Goal: Information Seeking & Learning: Learn about a topic

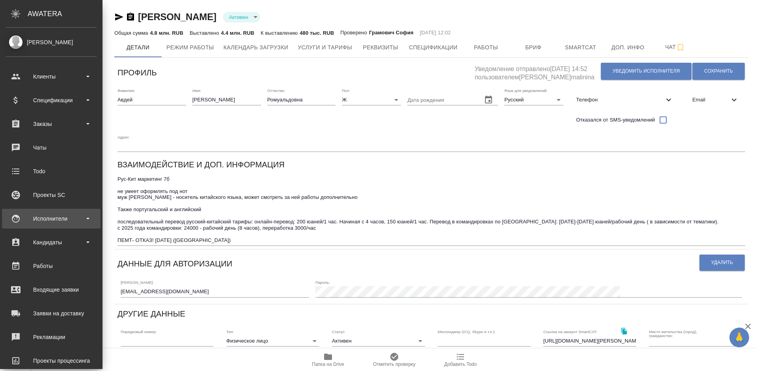
click at [55, 220] on div "Исполнители" at bounding box center [51, 219] width 91 height 12
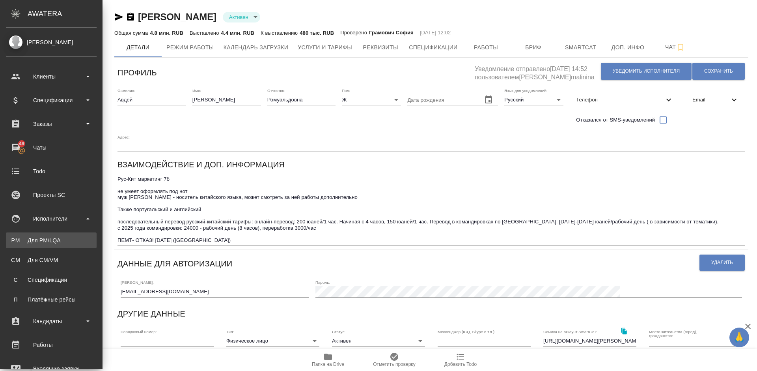
click at [60, 239] on div "Для PM/LQA" at bounding box center [51, 240] width 83 height 8
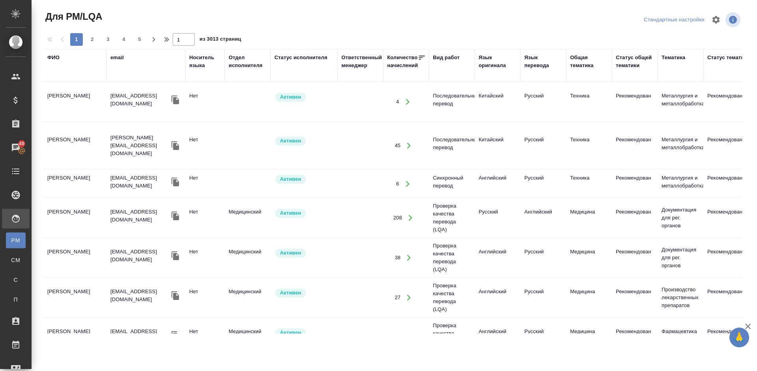
click at [491, 67] on div "Язык оригинала" at bounding box center [498, 62] width 38 height 16
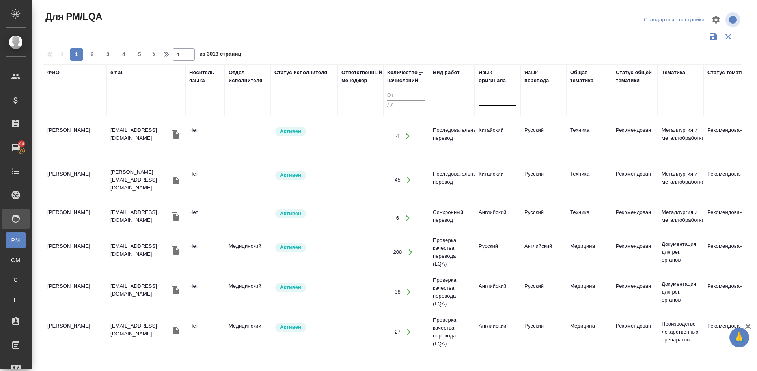
click at [492, 100] on div at bounding box center [498, 98] width 38 height 11
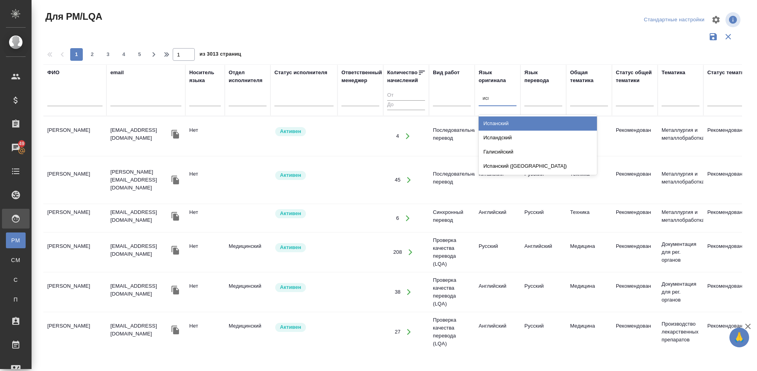
type input "испа"
click at [495, 118] on div "Испанский" at bounding box center [538, 123] width 118 height 14
click at [540, 99] on div at bounding box center [543, 98] width 38 height 11
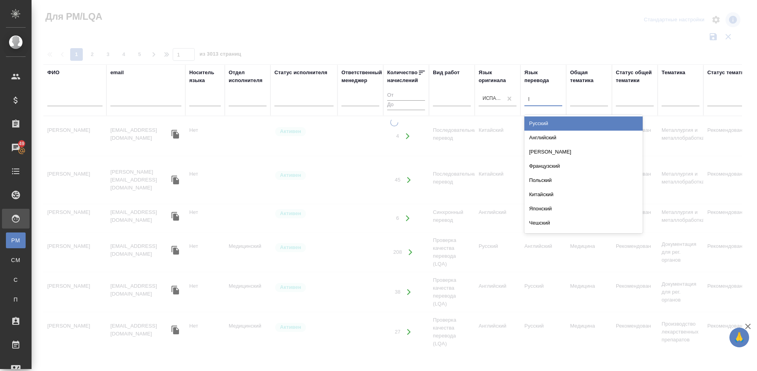
type input "ру"
click at [552, 122] on div "Русский" at bounding box center [583, 123] width 118 height 14
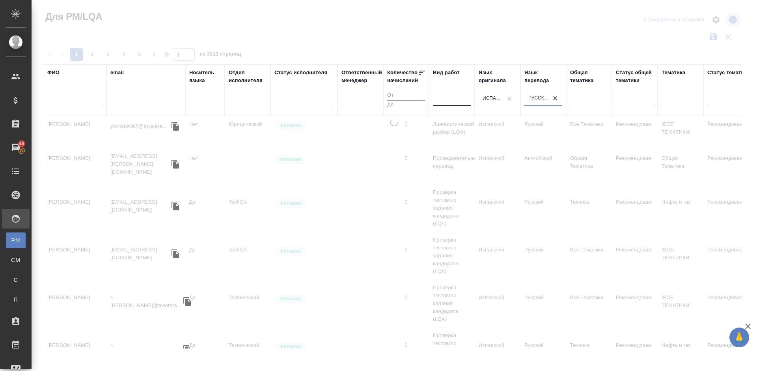
click at [446, 99] on div at bounding box center [452, 98] width 38 height 11
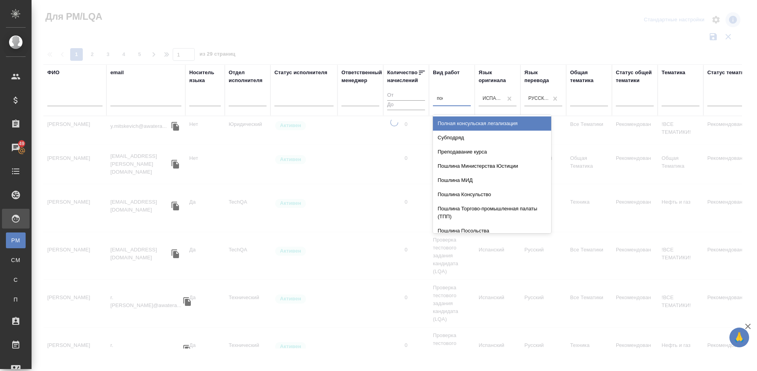
type input "посл"
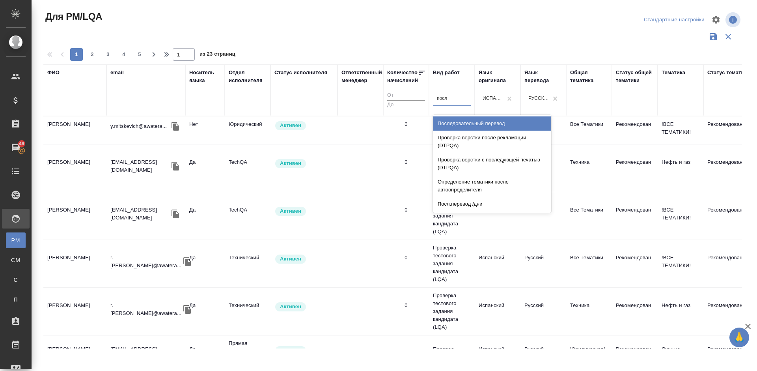
click at [459, 121] on div "Последовательный перевод" at bounding box center [492, 123] width 118 height 14
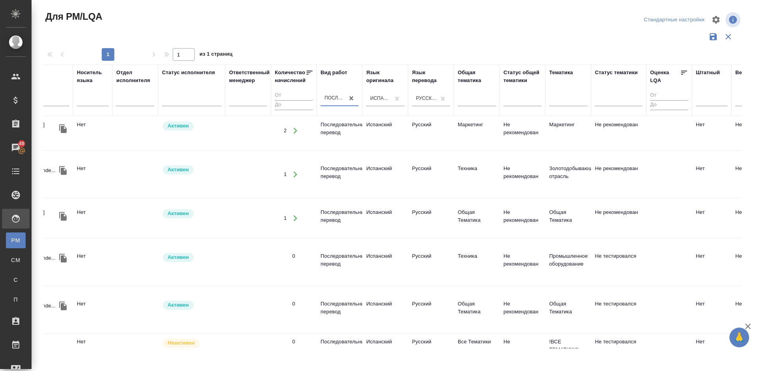
scroll to position [499, 0]
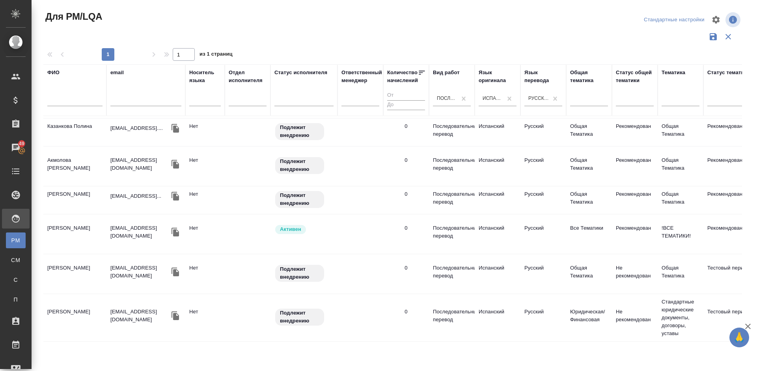
scroll to position [0, 0]
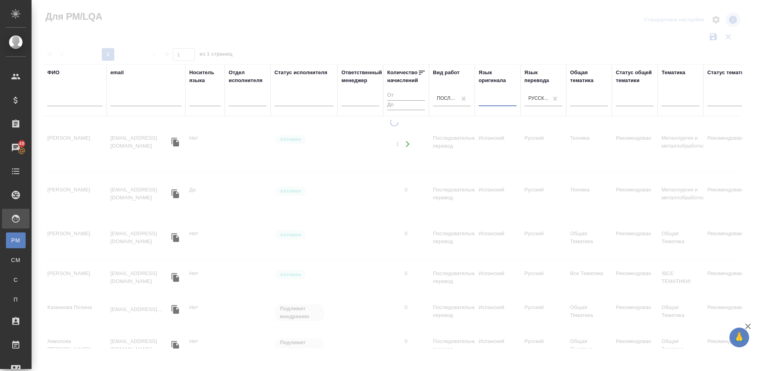
click at [484, 97] on div at bounding box center [498, 98] width 38 height 11
type input "рус"
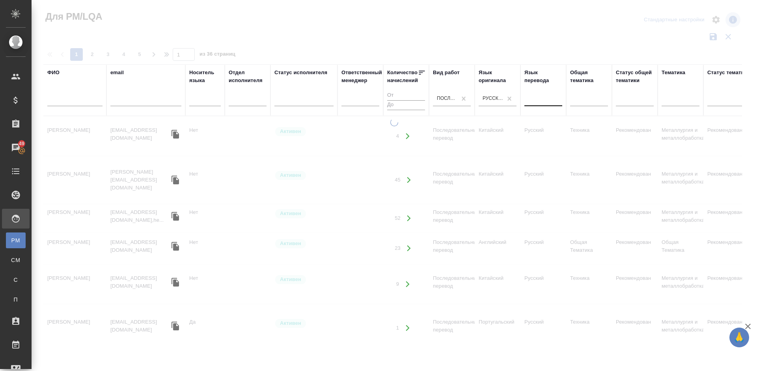
click at [533, 99] on div at bounding box center [543, 98] width 38 height 11
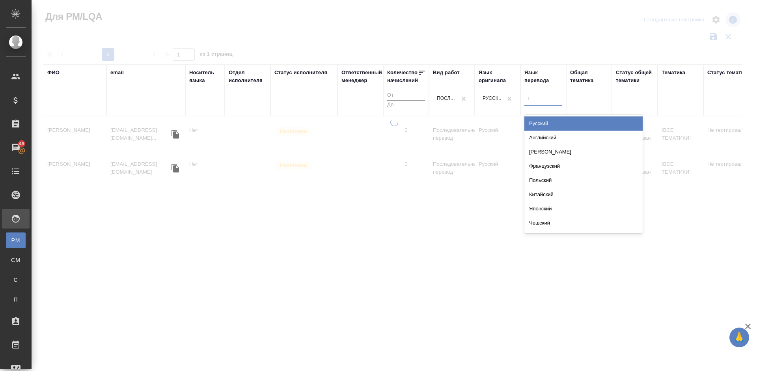
type input "испа"
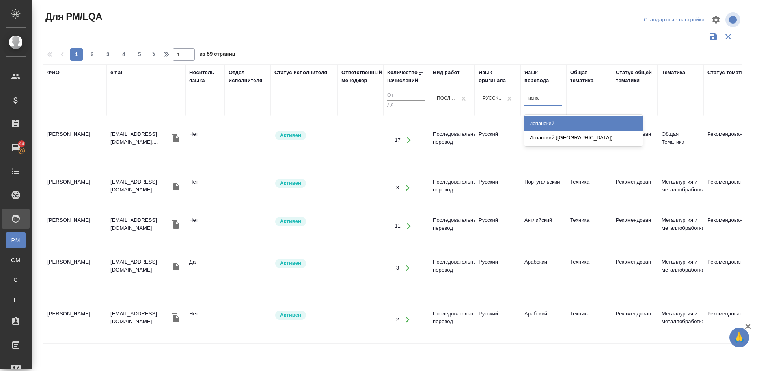
click at [541, 124] on div "Испанский" at bounding box center [583, 123] width 118 height 14
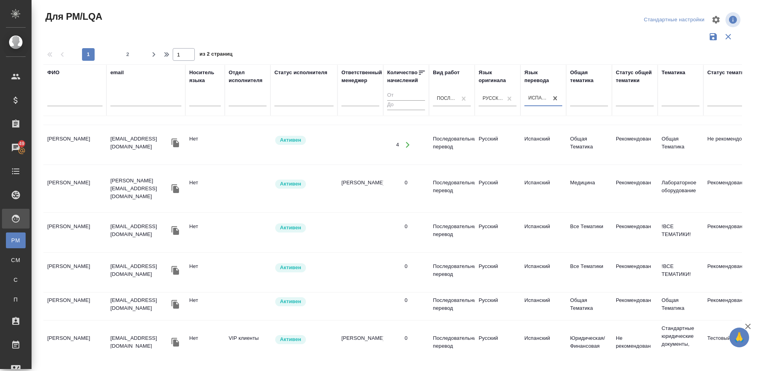
scroll to position [269, 0]
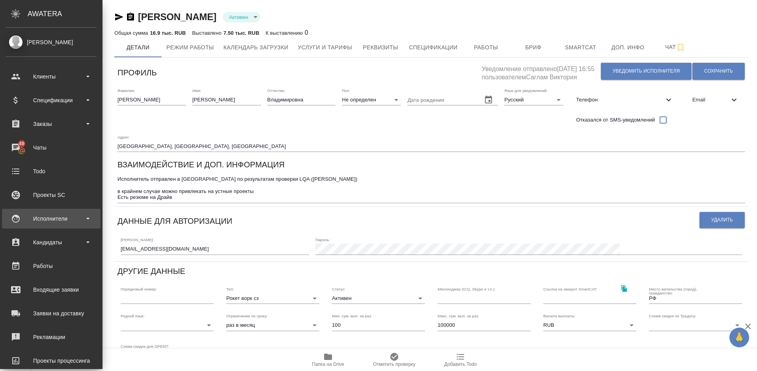
click at [56, 221] on div "Исполнители" at bounding box center [51, 219] width 91 height 12
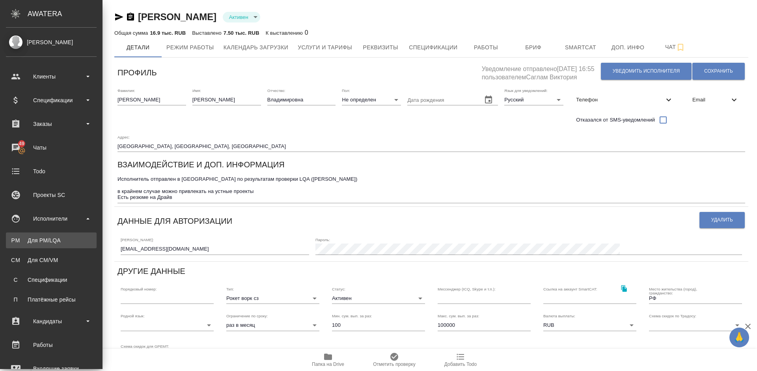
click at [61, 240] on div "Для PM/LQA" at bounding box center [51, 240] width 83 height 8
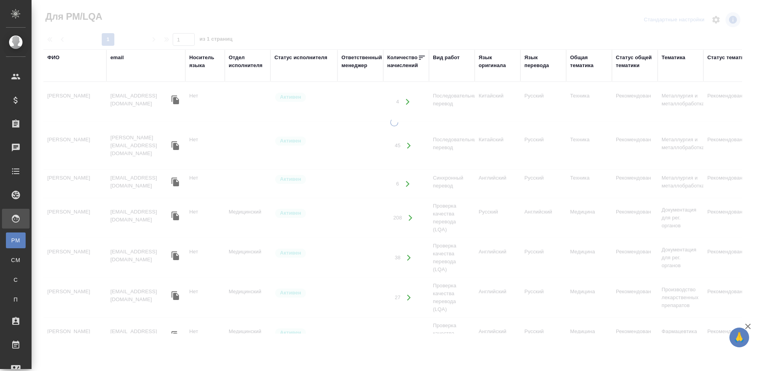
click at [56, 58] on div "ФИО" at bounding box center [53, 58] width 12 height 8
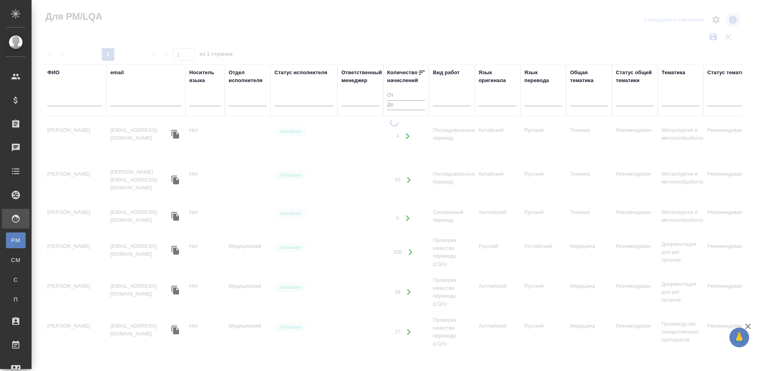
click at [73, 100] on input "text" at bounding box center [74, 101] width 55 height 10
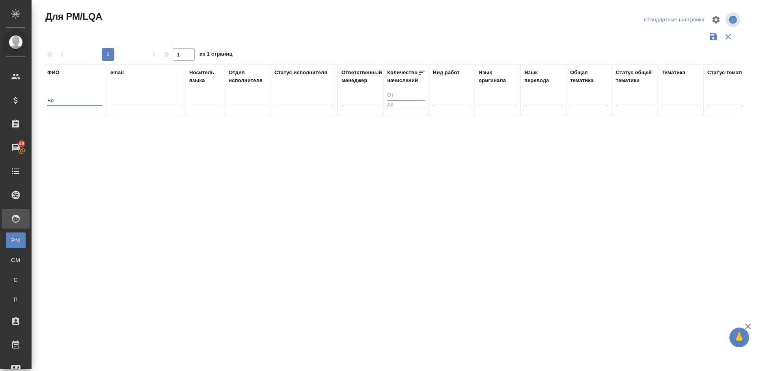
type input "Б"
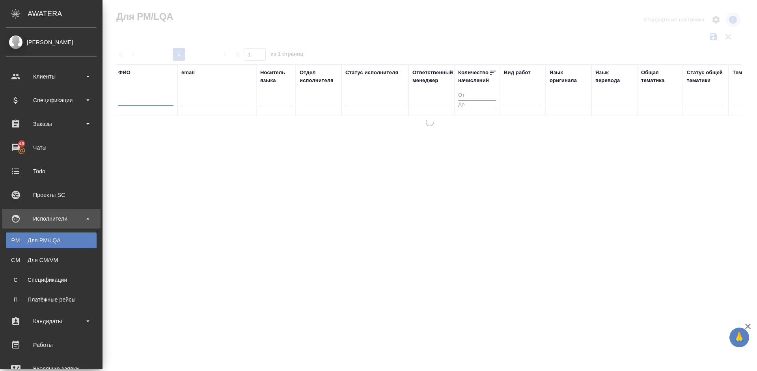
click at [29, 264] on link "CM Для CM/VM" at bounding box center [51, 260] width 91 height 16
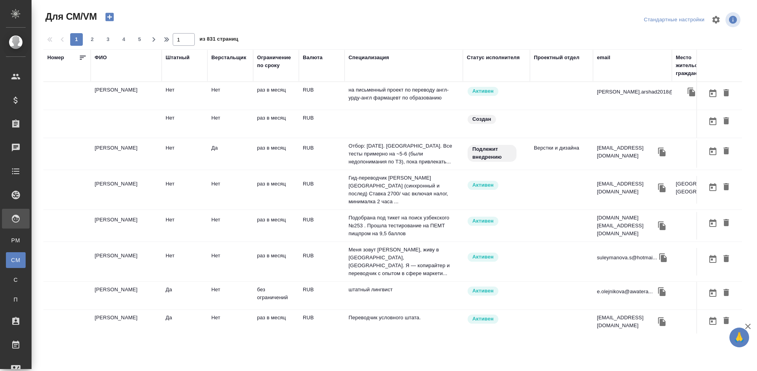
click at [103, 56] on div "ФИО" at bounding box center [101, 58] width 12 height 8
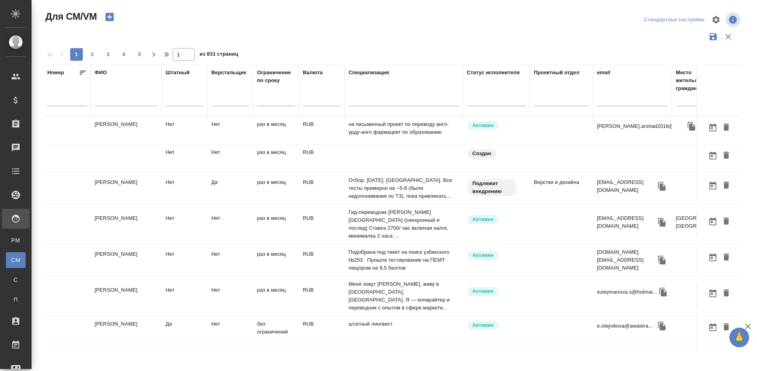
click at [119, 99] on input "text" at bounding box center [126, 101] width 63 height 10
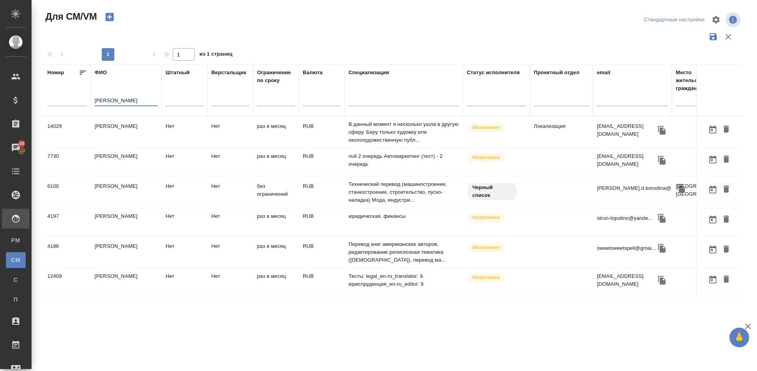
type input "Бородина"
click at [143, 146] on td "Бородина Кристина Дмитриевна" at bounding box center [126, 132] width 71 height 28
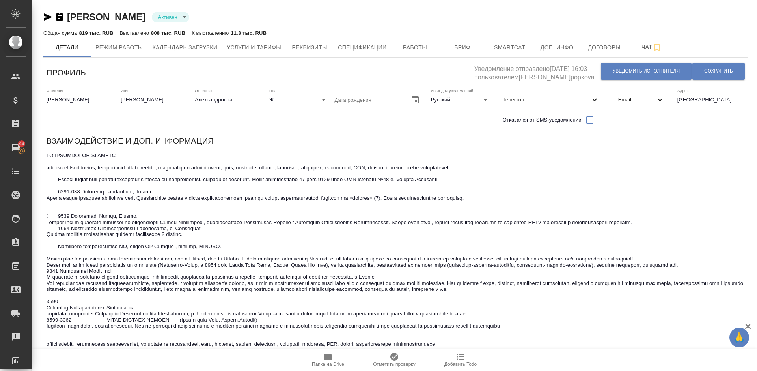
click at [719, 125] on div "Адрес: Москва" at bounding box center [711, 108] width 68 height 40
click at [252, 50] on span "Услуги и тарифы" at bounding box center [254, 48] width 54 height 10
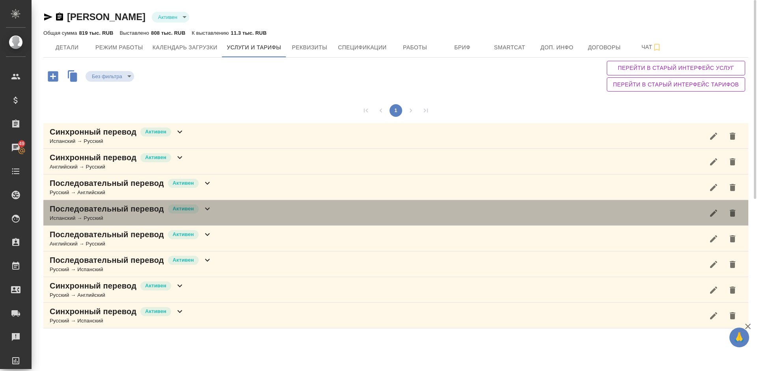
click at [226, 211] on div "Последовательный перевод Активен Испанский → Русский" at bounding box center [395, 213] width 705 height 26
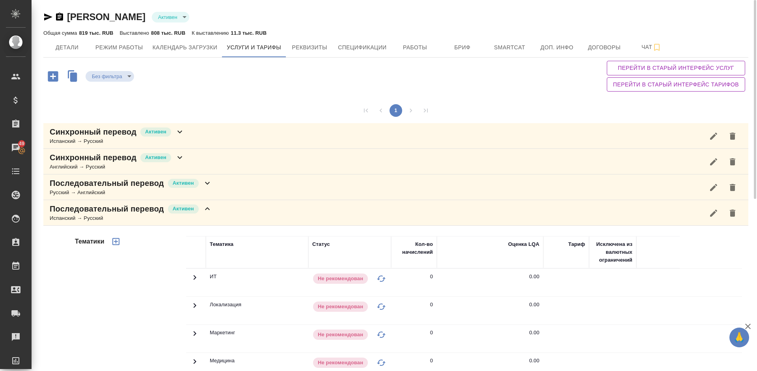
click at [109, 285] on div "Тематики" at bounding box center [129, 362] width 113 height 264
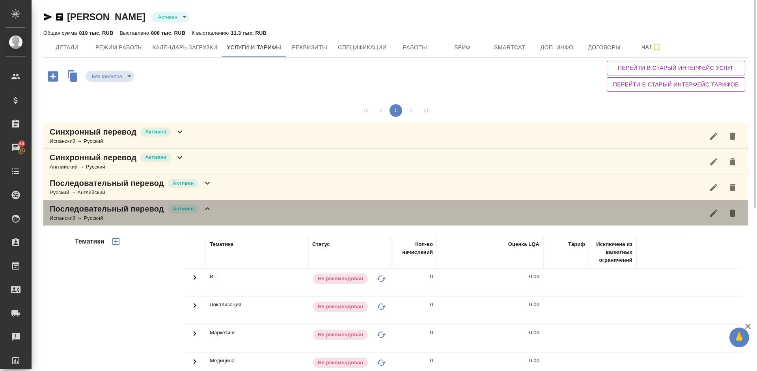
click at [213, 217] on div "Последовательный перевод Активен Испанский → Русский" at bounding box center [395, 213] width 705 height 26
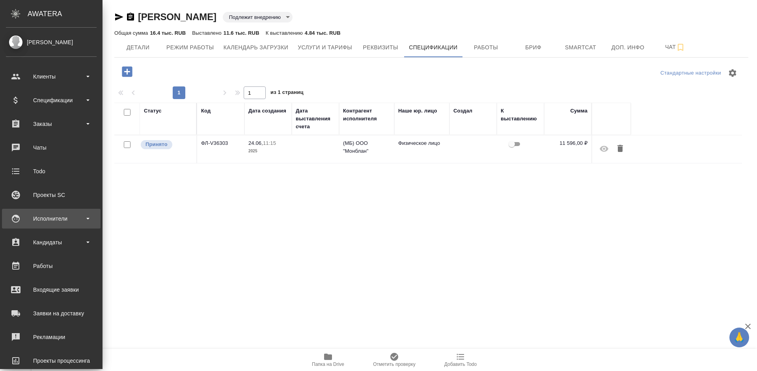
click at [71, 217] on div "Исполнители" at bounding box center [51, 219] width 91 height 12
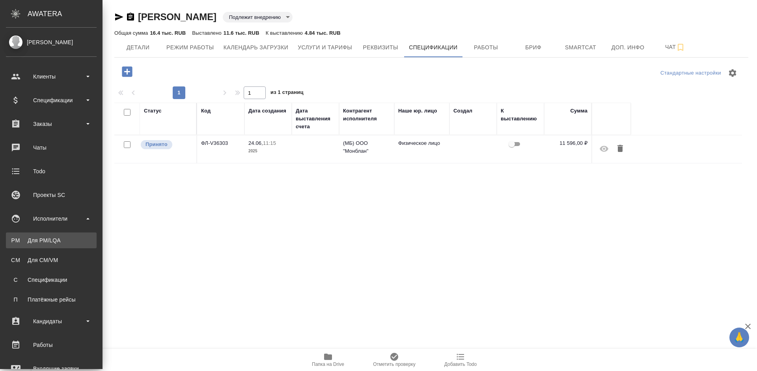
click at [71, 241] on div "Для PM/LQA" at bounding box center [51, 240] width 83 height 8
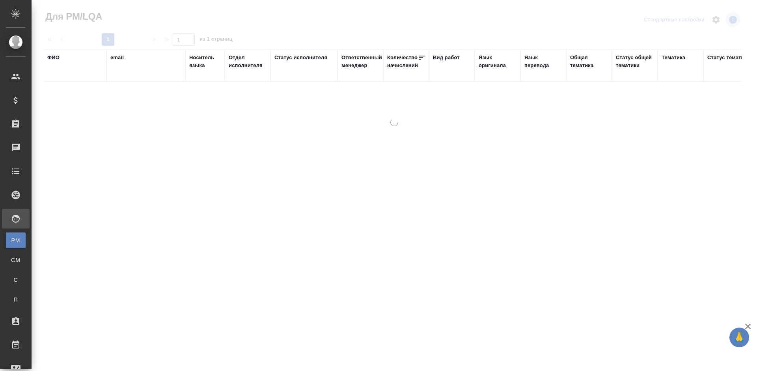
click at [53, 58] on div "ФИО" at bounding box center [53, 58] width 12 height 8
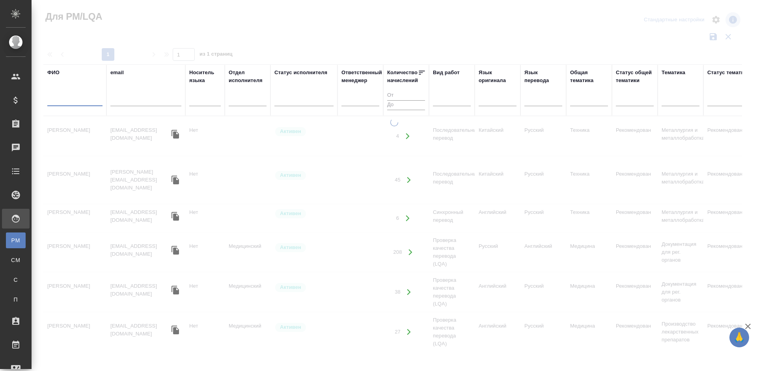
click at [71, 97] on input "text" at bounding box center [74, 101] width 55 height 10
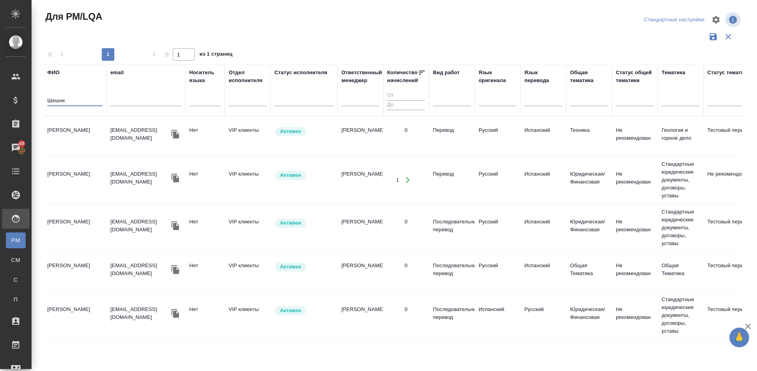
type input "Шешне"
click at [99, 147] on td "[PERSON_NAME]" at bounding box center [74, 136] width 63 height 28
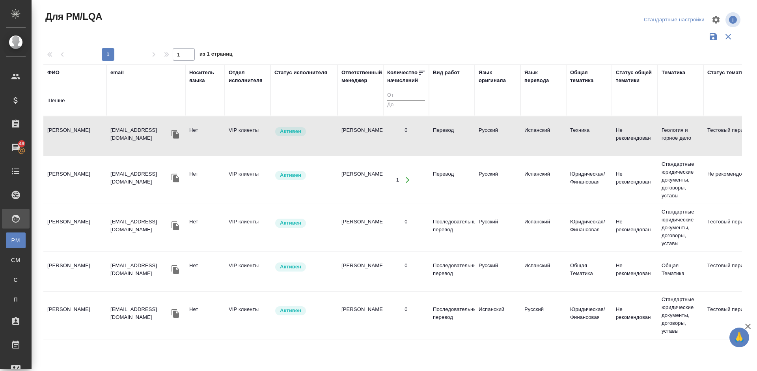
click at [99, 147] on td "[PERSON_NAME]" at bounding box center [74, 136] width 63 height 28
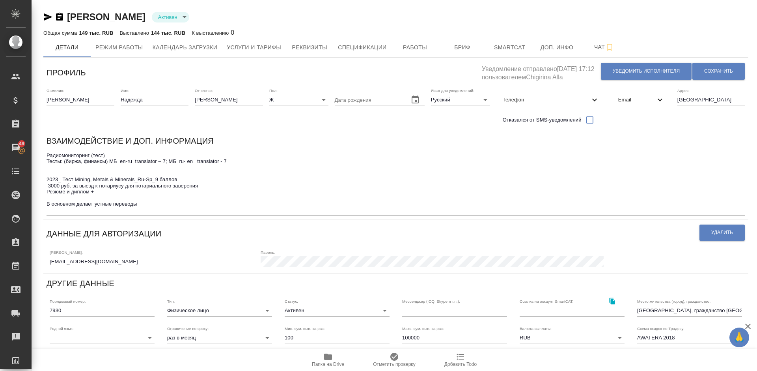
click at [562, 101] on span "Телефон" at bounding box center [546, 100] width 87 height 8
select select "RU"
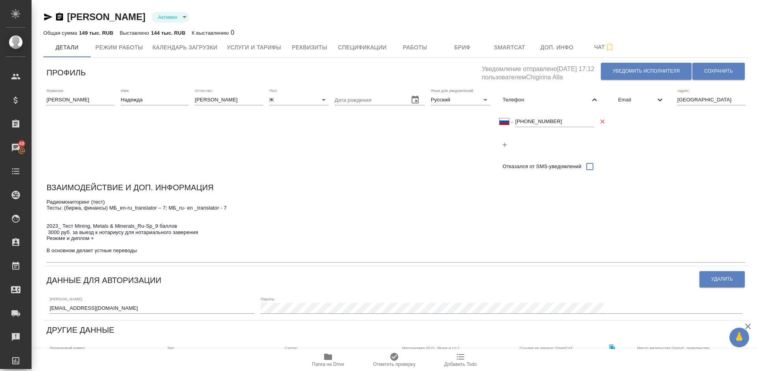
click at [562, 101] on span "Телефон" at bounding box center [546, 100] width 87 height 8
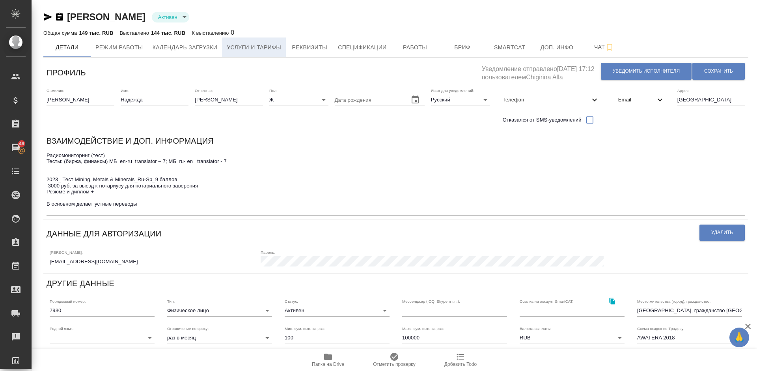
click at [255, 44] on span "Услуги и тарифы" at bounding box center [254, 48] width 54 height 10
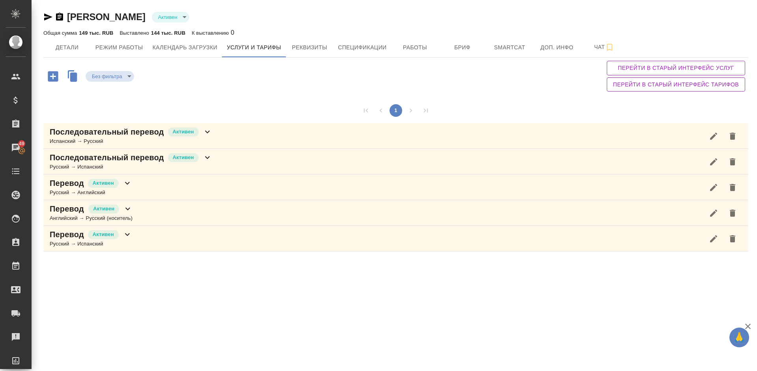
click at [230, 162] on div "Последовательный перевод Активен Русский → Испанский" at bounding box center [395, 162] width 705 height 26
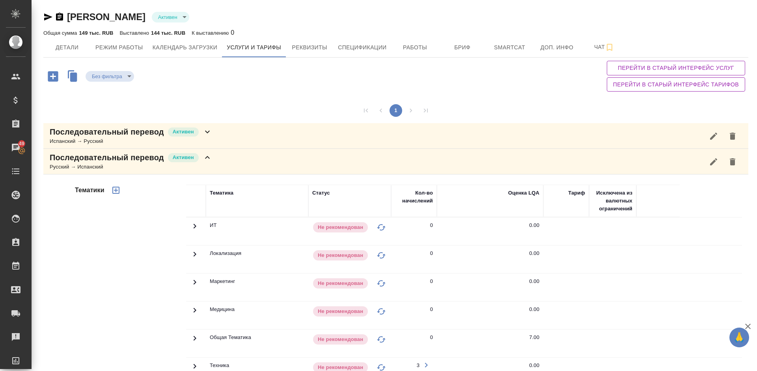
click at [140, 258] on div "Тематики" at bounding box center [129, 311] width 113 height 264
click at [212, 161] on div "Последовательный перевод Активен Русский → Испанский" at bounding box center [395, 162] width 705 height 26
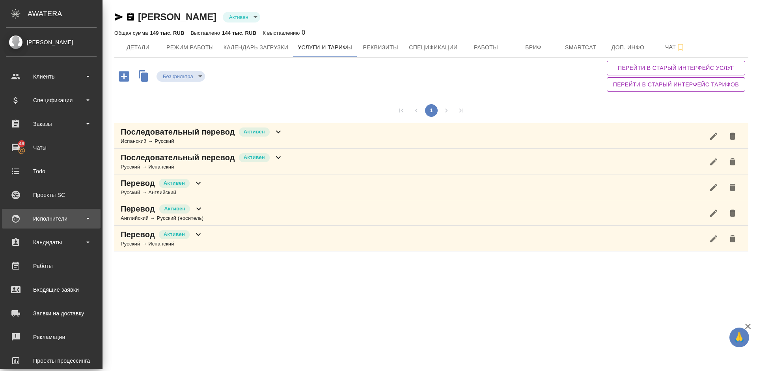
click at [75, 224] on div "Исполнители" at bounding box center [51, 219] width 91 height 12
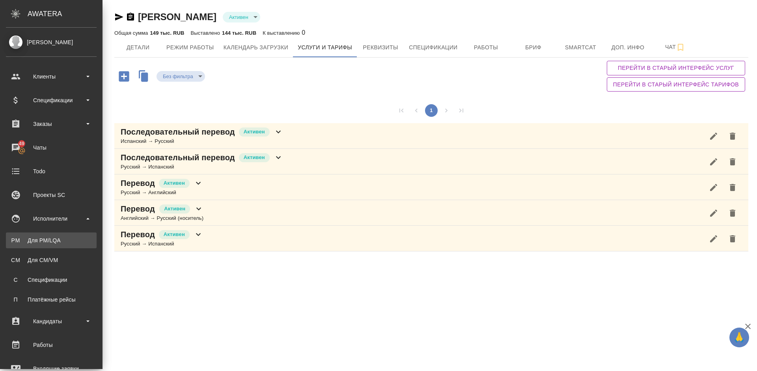
click at [81, 236] on div "Для PM/LQA" at bounding box center [51, 240] width 83 height 8
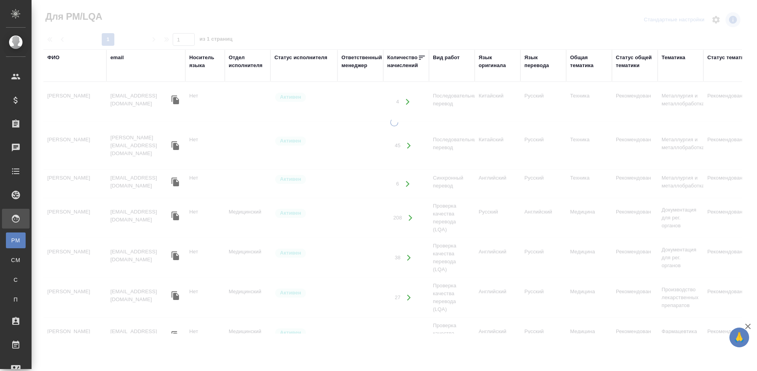
click at [56, 59] on div "ФИО" at bounding box center [53, 58] width 12 height 8
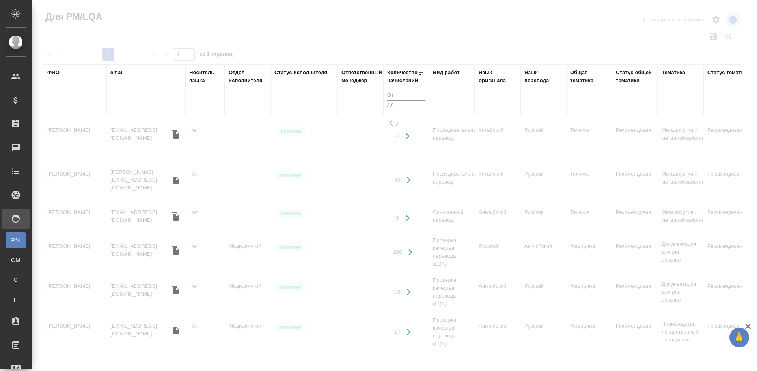
click at [90, 100] on input "text" at bounding box center [74, 101] width 55 height 10
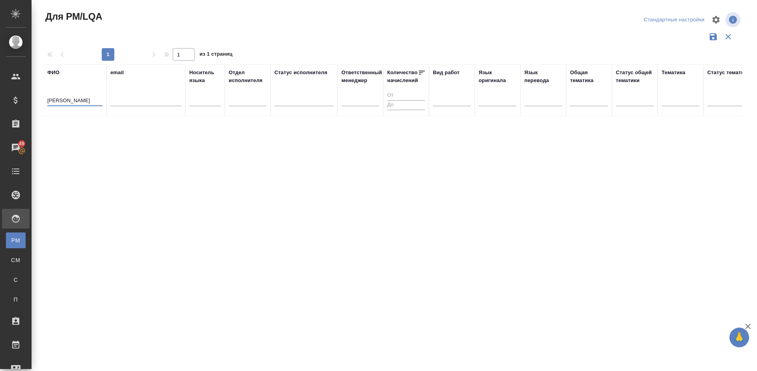
type input "Пальчикова"
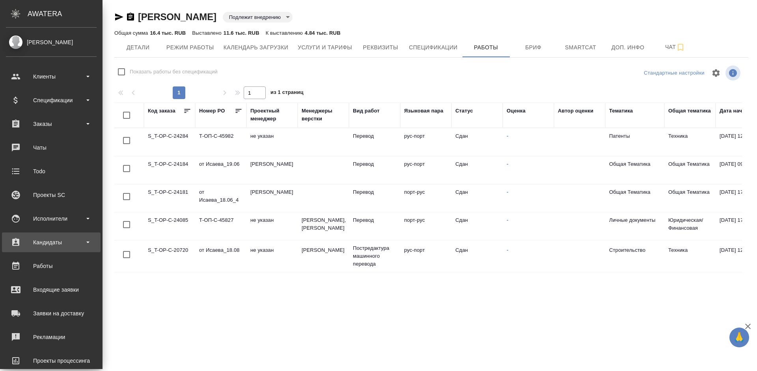
click at [57, 237] on div "Кандидаты" at bounding box center [51, 242] width 91 height 12
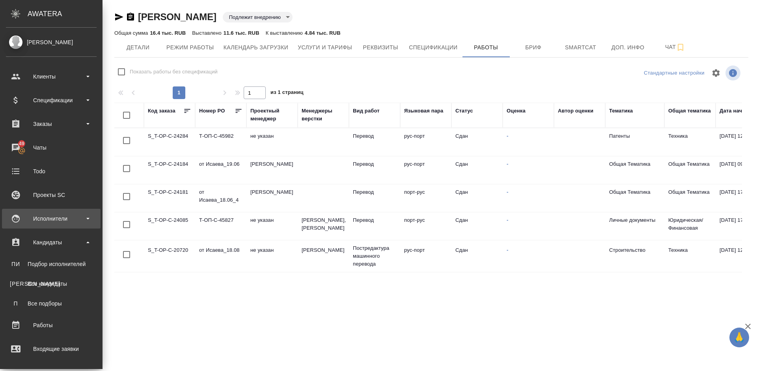
click at [69, 215] on div "Исполнители" at bounding box center [51, 219] width 91 height 12
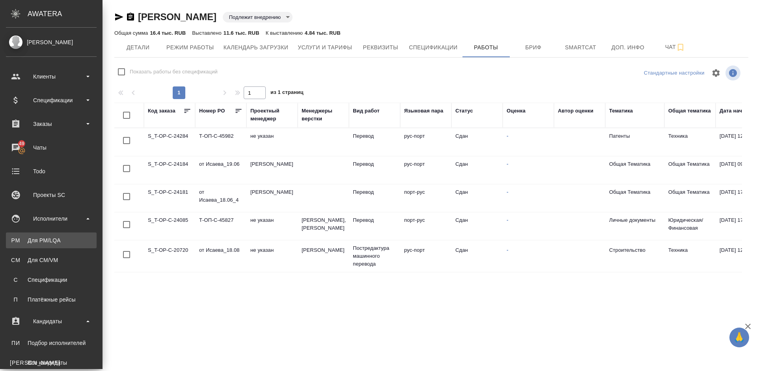
click at [72, 243] on div "Для PM/LQA" at bounding box center [51, 240] width 83 height 8
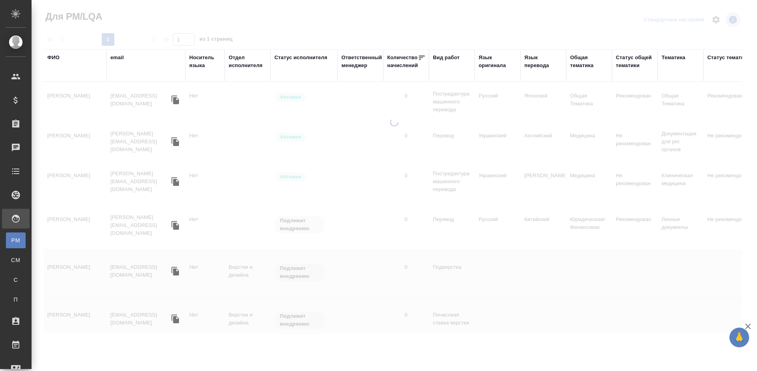
click at [55, 59] on div "ФИО" at bounding box center [53, 58] width 12 height 8
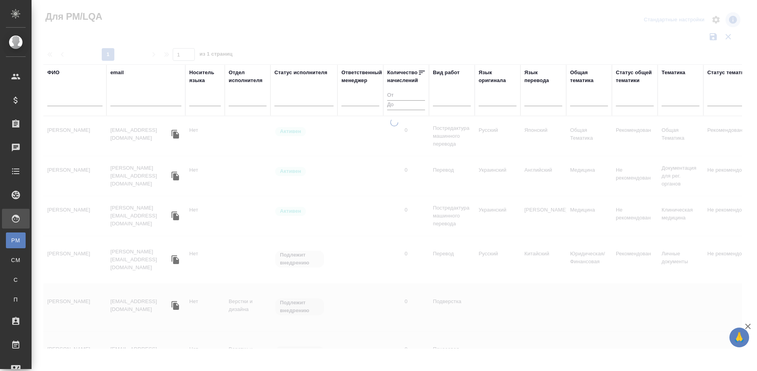
click at [88, 102] on input "text" at bounding box center [74, 101] width 55 height 10
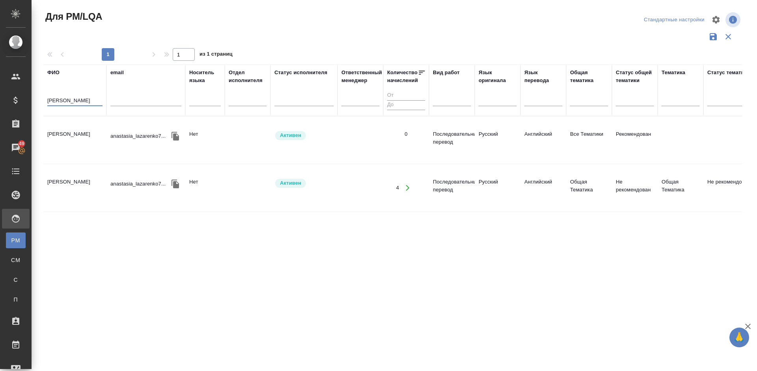
type input "Лазаренко"
click at [87, 149] on td "Лазаренко Анастасия Львовна" at bounding box center [74, 140] width 63 height 28
click at [87, 149] on td "[PERSON_NAME]" at bounding box center [74, 140] width 63 height 28
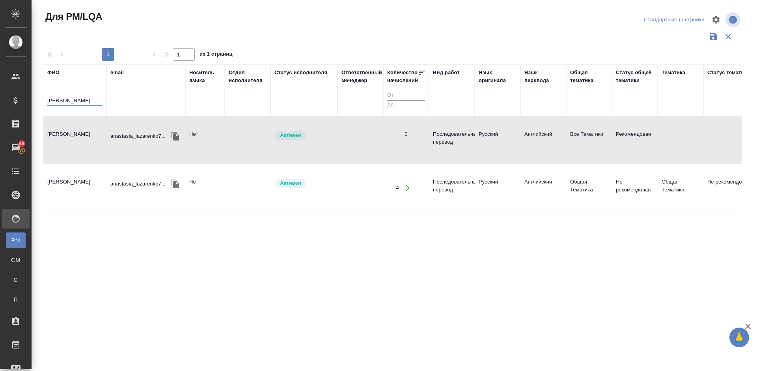
click at [75, 101] on input "[PERSON_NAME]" at bounding box center [74, 101] width 55 height 10
drag, startPoint x: 78, startPoint y: 97, endPoint x: 37, endPoint y: 104, distance: 41.2
click at [37, 104] on div "Для PM/LQA Стандартные настройки 1 1 из 1 страниц ФИО Лазаренко email Носитель …" at bounding box center [395, 176] width 726 height 353
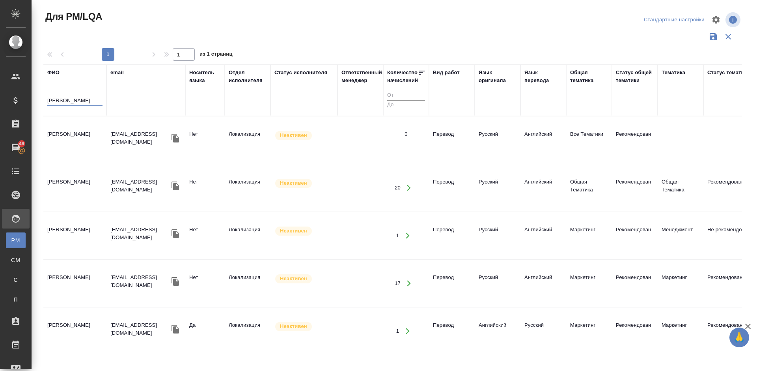
type input "бородина"
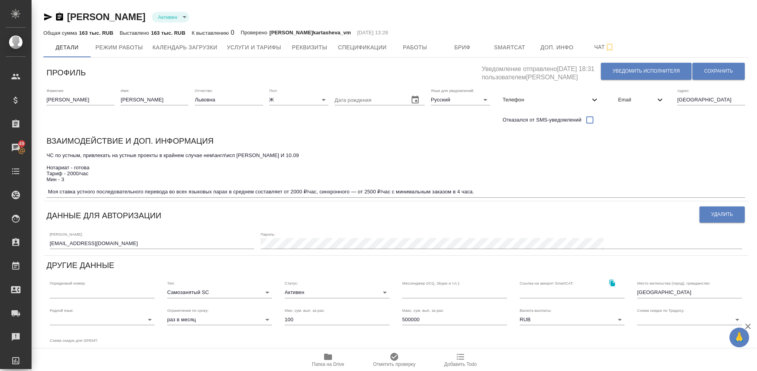
click at [325, 360] on icon "button" at bounding box center [327, 356] width 9 height 9
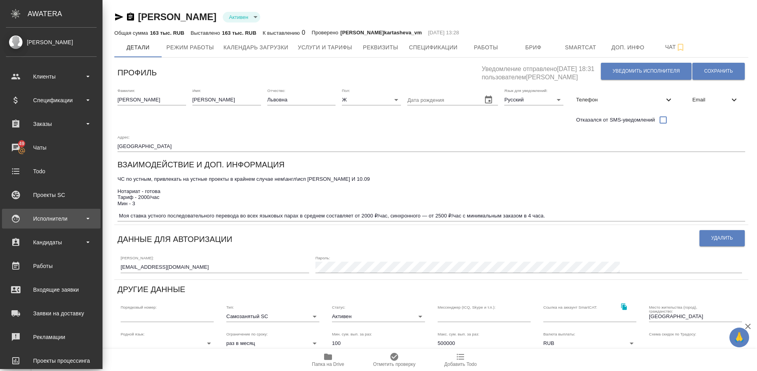
click at [55, 228] on div "Исполнители" at bounding box center [51, 219] width 99 height 20
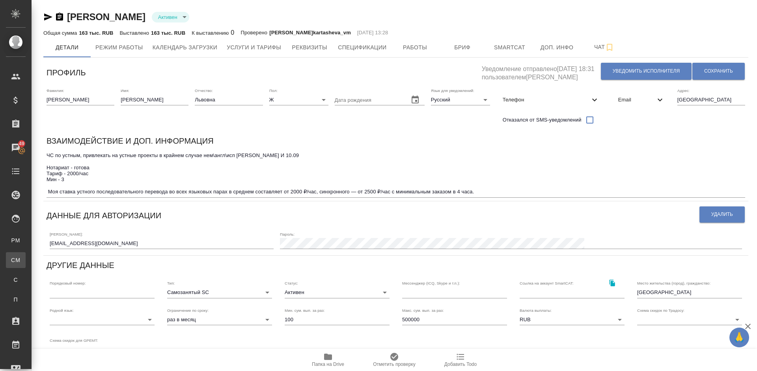
click at [12, 258] on div "Для CM/VM" at bounding box center [6, 260] width 12 height 8
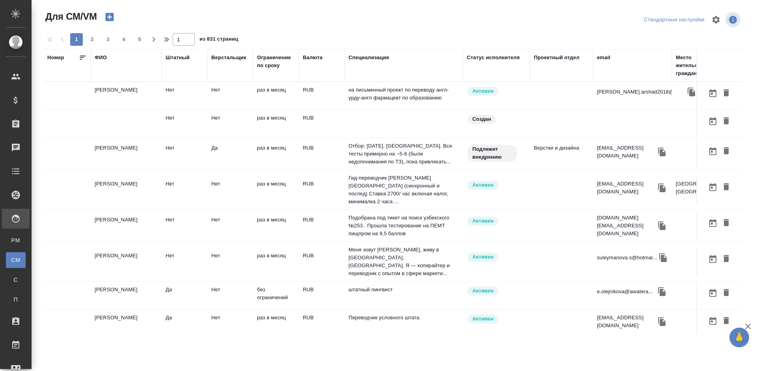
click at [105, 56] on div "ФИО" at bounding box center [101, 58] width 12 height 8
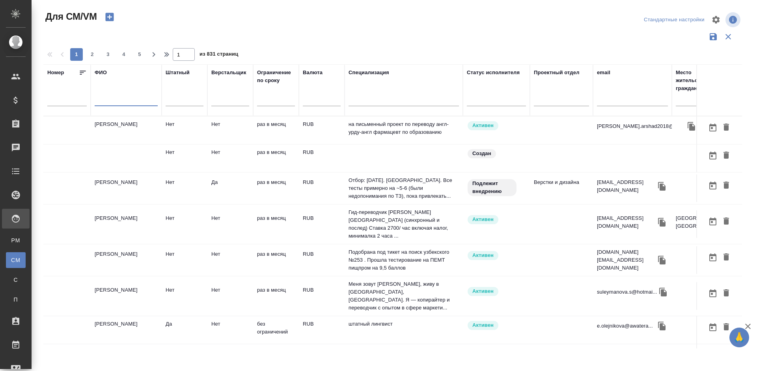
click at [120, 101] on input "text" at bounding box center [126, 101] width 63 height 10
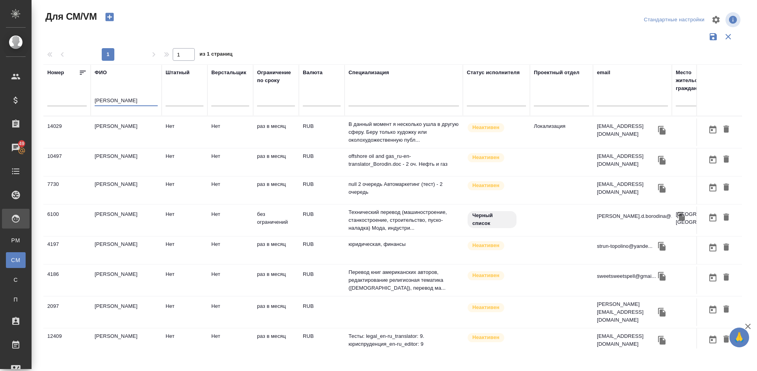
type input "Бородин"
click at [135, 146] on td "[PERSON_NAME]" at bounding box center [126, 132] width 71 height 28
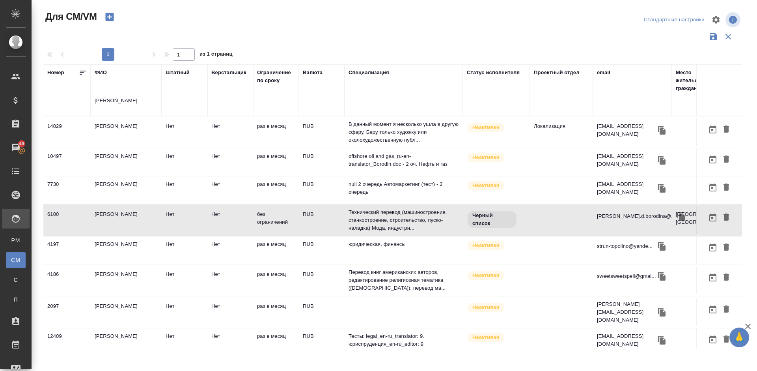
click at [141, 146] on td "[PERSON_NAME]" at bounding box center [126, 132] width 71 height 28
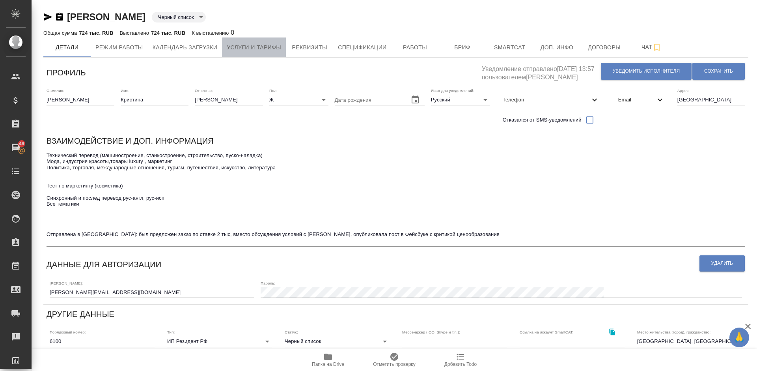
click at [272, 44] on span "Услуги и тарифы" at bounding box center [254, 48] width 54 height 10
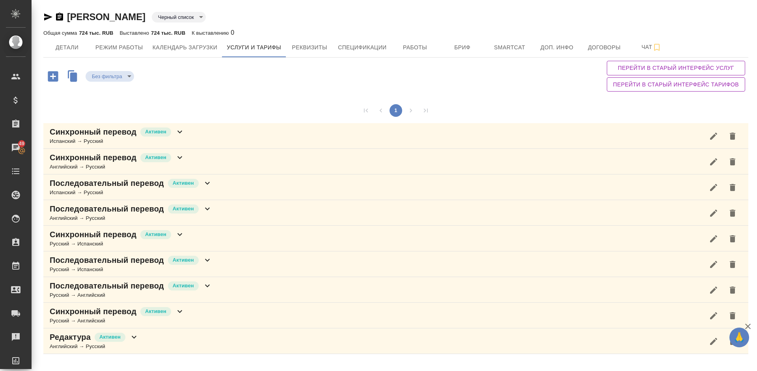
click at [228, 180] on div "Последовательный перевод [PERSON_NAME] → Русский" at bounding box center [395, 187] width 705 height 26
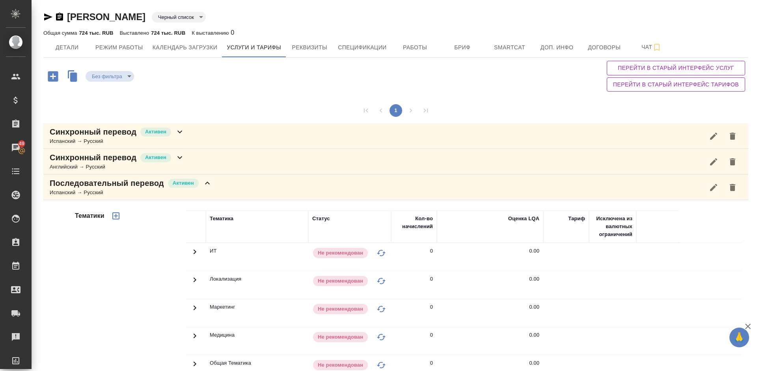
click at [116, 261] on div "Тематики" at bounding box center [129, 337] width 113 height 264
click at [220, 192] on div "Последовательный перевод [PERSON_NAME] → Русский" at bounding box center [395, 187] width 705 height 26
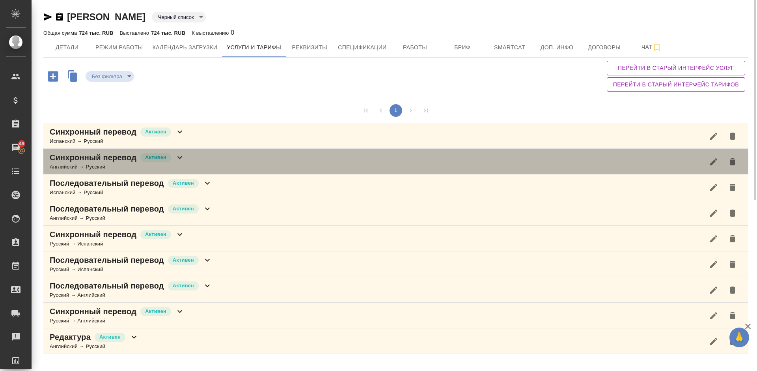
click at [207, 168] on div "Синхронный перевод [PERSON_NAME] → Русский" at bounding box center [395, 162] width 705 height 26
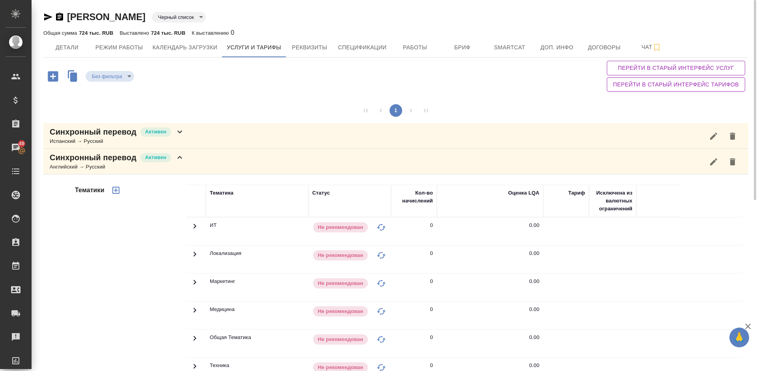
click at [140, 277] on div "Тематики" at bounding box center [129, 311] width 113 height 264
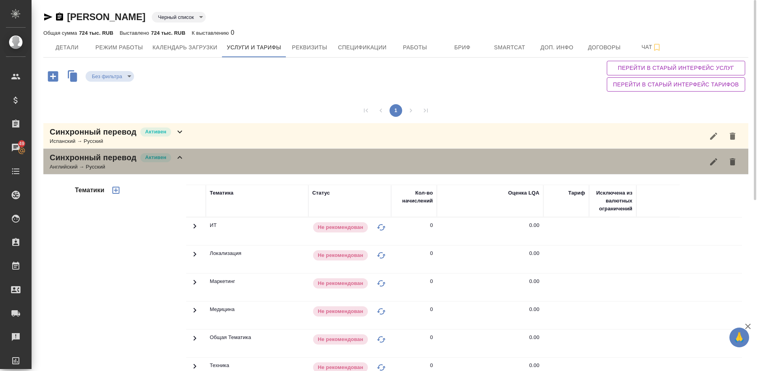
click at [196, 162] on div "Синхронный перевод Активен Английский → Русский" at bounding box center [395, 162] width 705 height 26
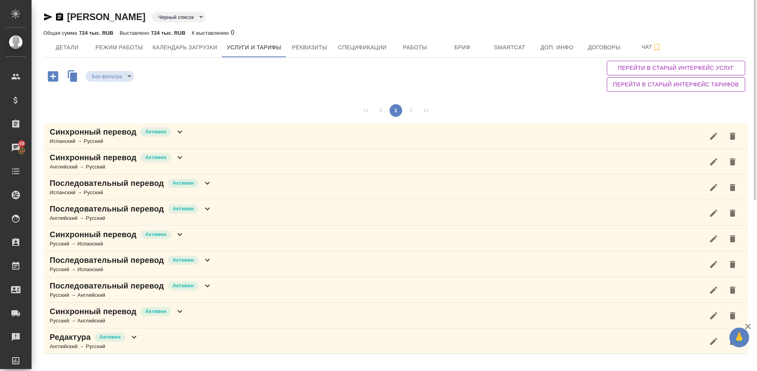
click at [197, 133] on div "Синхронный перевод Активен Испанский → Русский" at bounding box center [395, 136] width 705 height 26
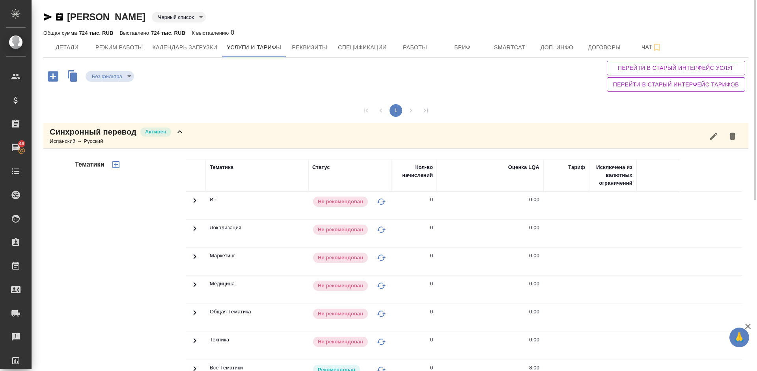
click at [75, 286] on div "Тематики" at bounding box center [129, 285] width 113 height 264
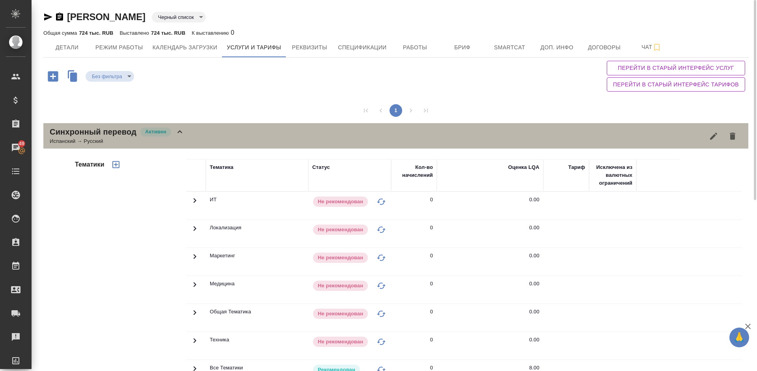
click at [187, 128] on div "Синхронный перевод Активен Испанский → Русский" at bounding box center [395, 136] width 705 height 26
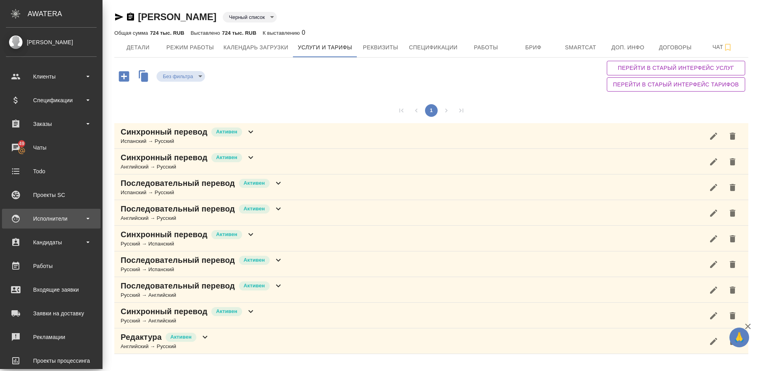
click at [66, 218] on div "Исполнители" at bounding box center [51, 219] width 91 height 12
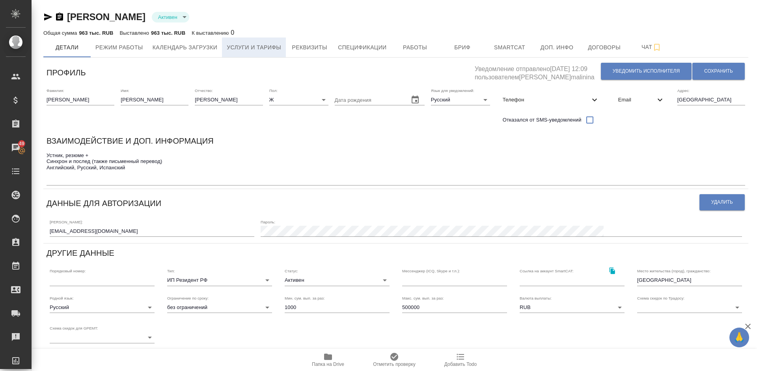
click at [268, 44] on span "Услуги и тарифы" at bounding box center [254, 48] width 54 height 10
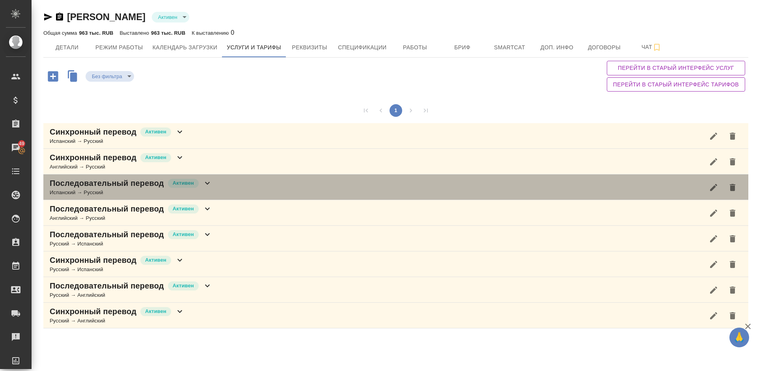
click at [234, 184] on div "Последовательный перевод [PERSON_NAME] → Русский" at bounding box center [395, 187] width 705 height 26
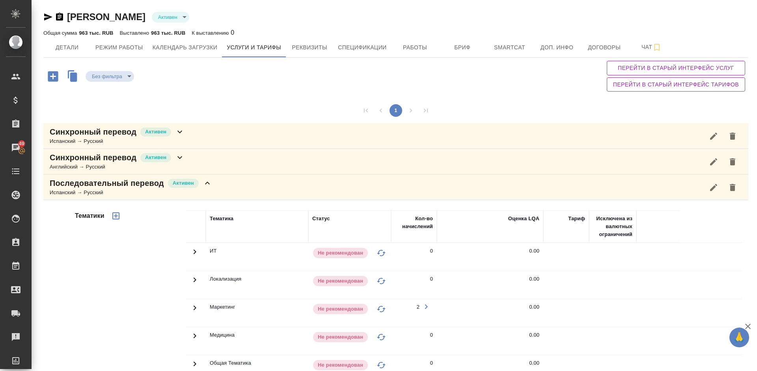
click at [139, 283] on div "Тематики" at bounding box center [129, 337] width 113 height 264
drag, startPoint x: 756, startPoint y: 75, endPoint x: 756, endPoint y: -8, distance: 82.8
click at [756, 0] on html "🙏 .cls-1 fill:#fff; AWATERA [PERSON_NAME] Спецификации Заказы 49 Чаты Todo Прое…" at bounding box center [378, 185] width 757 height 371
click at [67, 54] on button "Детали" at bounding box center [66, 47] width 47 height 20
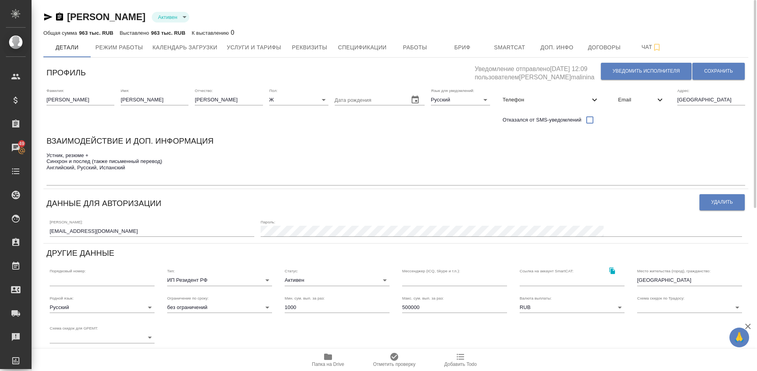
click at [327, 356] on icon "button" at bounding box center [328, 356] width 8 height 6
click at [419, 50] on span "Работы" at bounding box center [415, 48] width 38 height 10
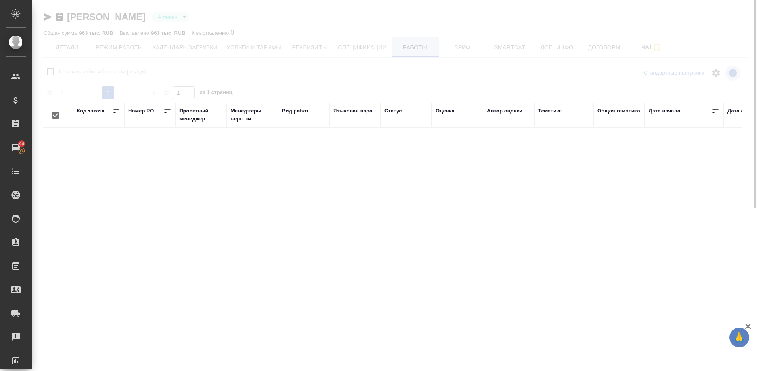
checkbox input "false"
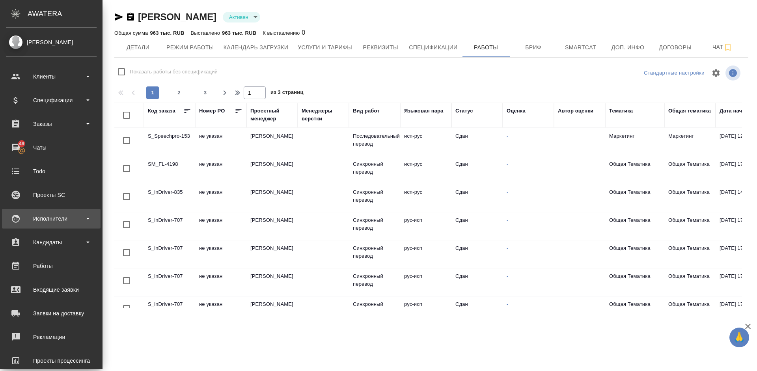
click at [82, 214] on div "Исполнители" at bounding box center [51, 219] width 91 height 12
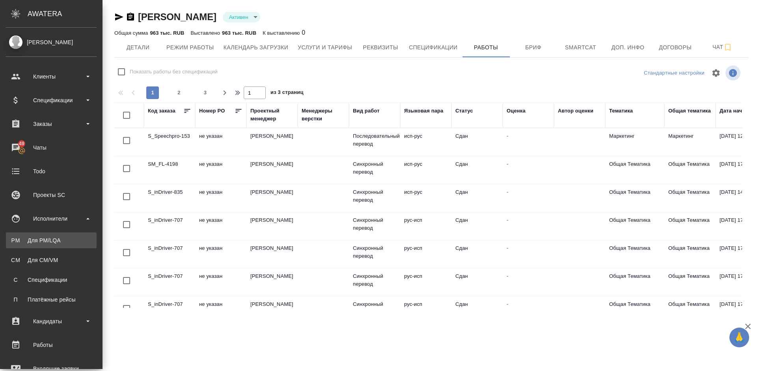
click at [69, 243] on div "Для PM/LQA" at bounding box center [51, 240] width 83 height 8
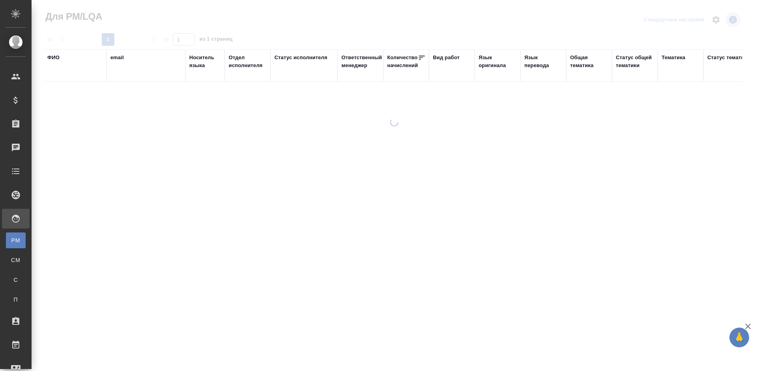
click at [56, 56] on div "ФИО" at bounding box center [53, 58] width 12 height 8
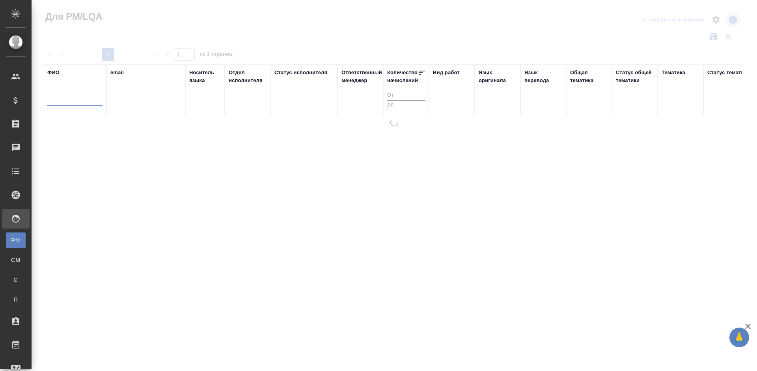
click at [83, 103] on input "text" at bounding box center [74, 101] width 55 height 10
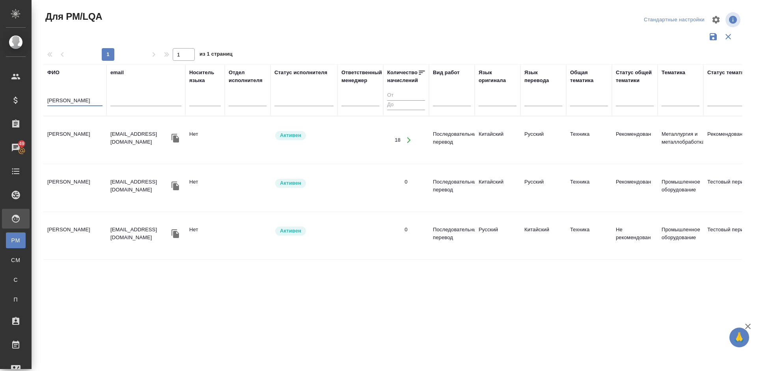
type input "Жиманова"
click at [85, 148] on td "Жиманова Кристина" at bounding box center [74, 140] width 63 height 28
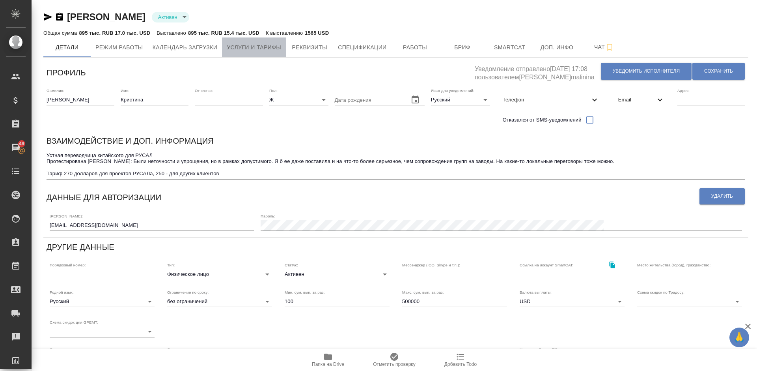
click at [276, 47] on span "Услуги и тарифы" at bounding box center [254, 48] width 54 height 10
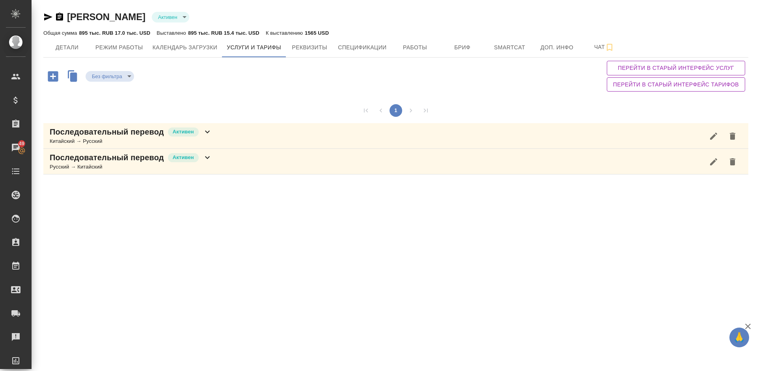
click at [230, 138] on div "Последовательный перевод Активен Китайский → Русский" at bounding box center [395, 136] width 705 height 26
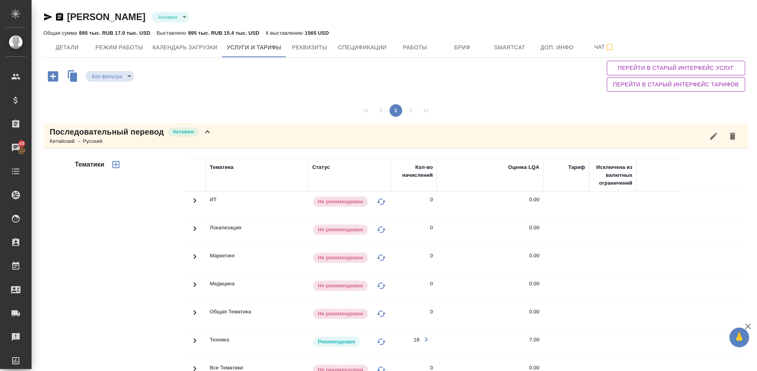
click at [142, 244] on div "Тематики" at bounding box center [129, 285] width 113 height 264
drag, startPoint x: 755, startPoint y: 150, endPoint x: 756, endPoint y: -30, distance: 179.4
click at [756, 0] on html "🙏 .cls-1 fill:#fff; AWATERA Lazareva Anastasia Клиенты Спецификации Заказы 49 Ч…" at bounding box center [378, 185] width 757 height 371
click at [409, 43] on span "Работы" at bounding box center [415, 48] width 38 height 10
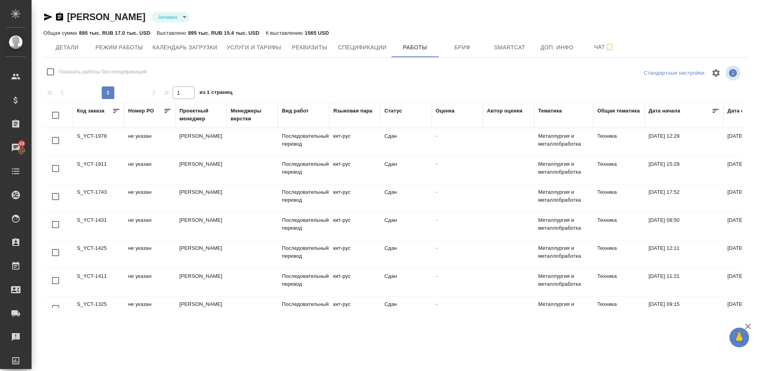
checkbox input "false"
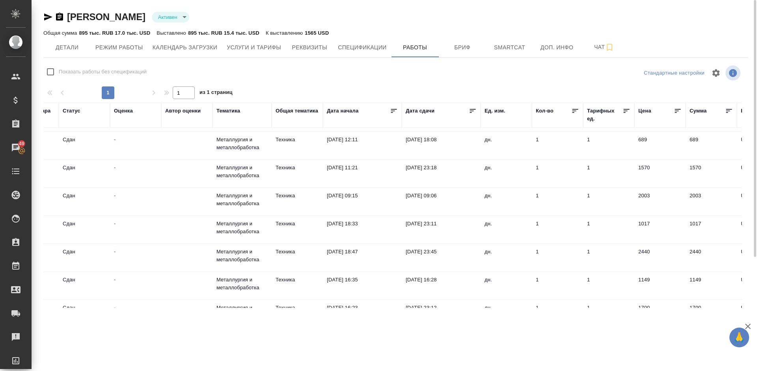
scroll to position [108, 477]
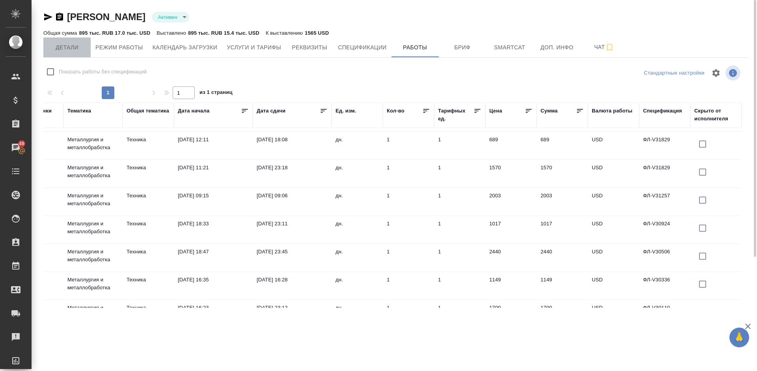
click at [82, 45] on span "Детали" at bounding box center [67, 48] width 38 height 10
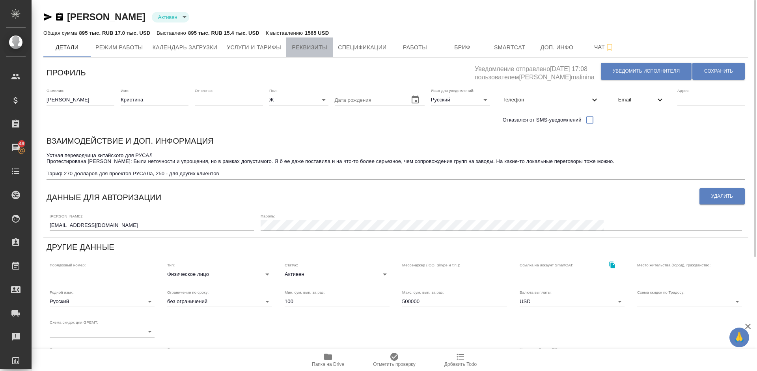
click at [306, 50] on span "Реквизиты" at bounding box center [310, 48] width 38 height 10
select select "10"
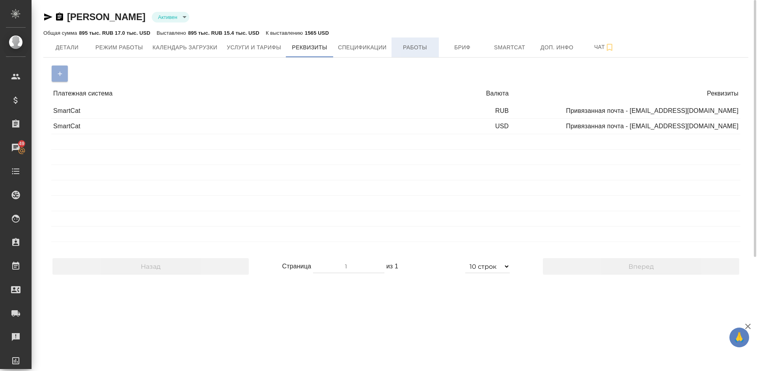
click at [408, 47] on span "Работы" at bounding box center [415, 48] width 38 height 10
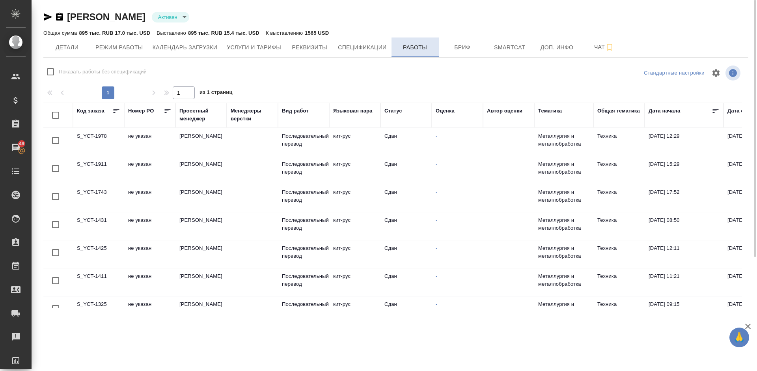
checkbox input "false"
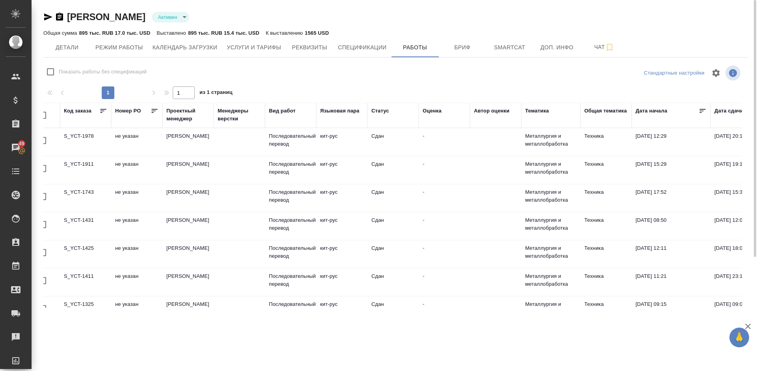
scroll to position [0, 13]
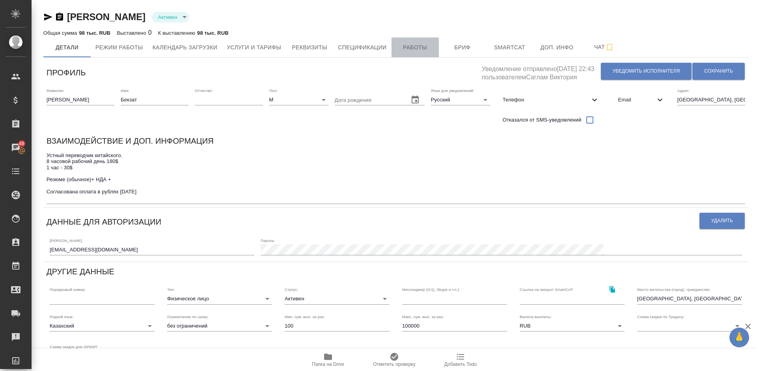
click at [413, 51] on span "Работы" at bounding box center [415, 48] width 38 height 10
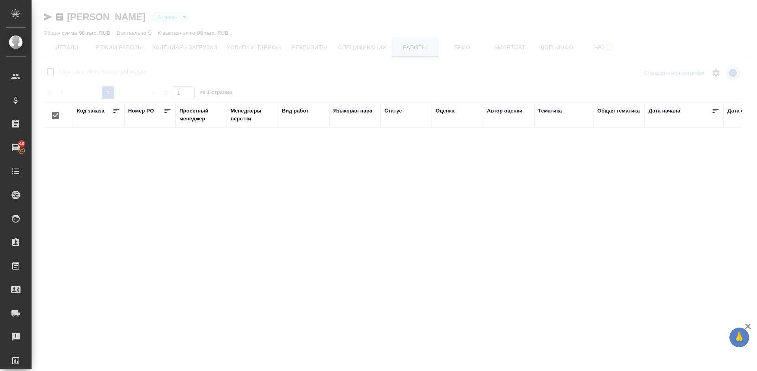
checkbox input "false"
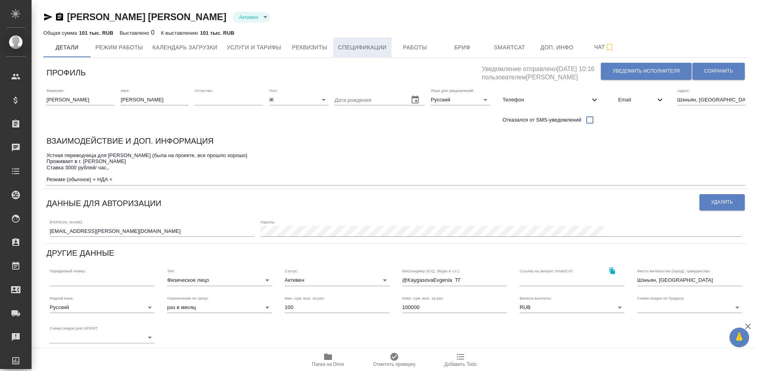
click at [362, 45] on span "Спецификации" at bounding box center [362, 48] width 49 height 10
click at [367, 49] on span "Спецификации" at bounding box center [362, 48] width 49 height 10
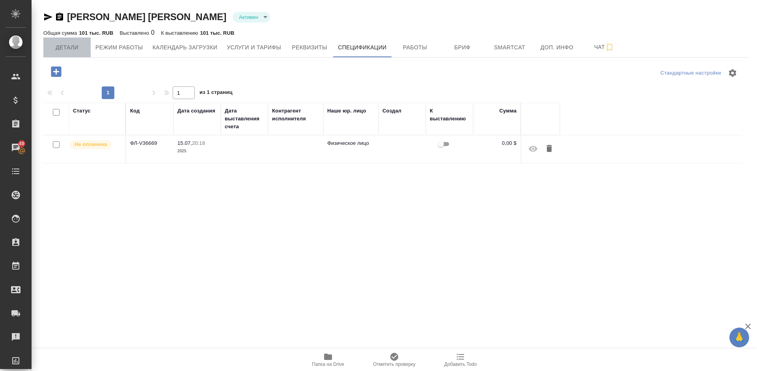
click at [78, 47] on span "Детали" at bounding box center [67, 48] width 38 height 10
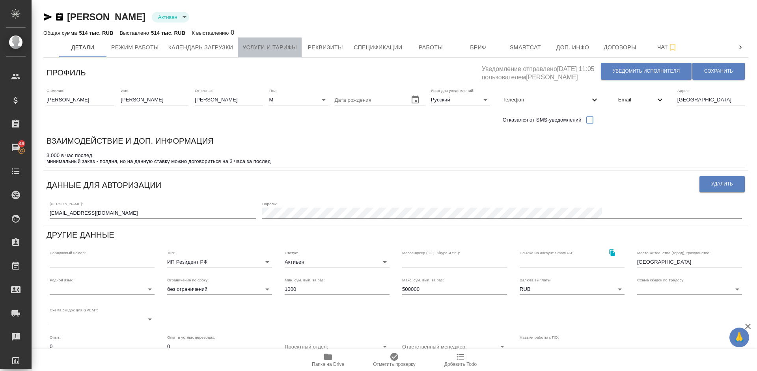
click at [290, 46] on span "Услуги и тарифы" at bounding box center [270, 48] width 54 height 10
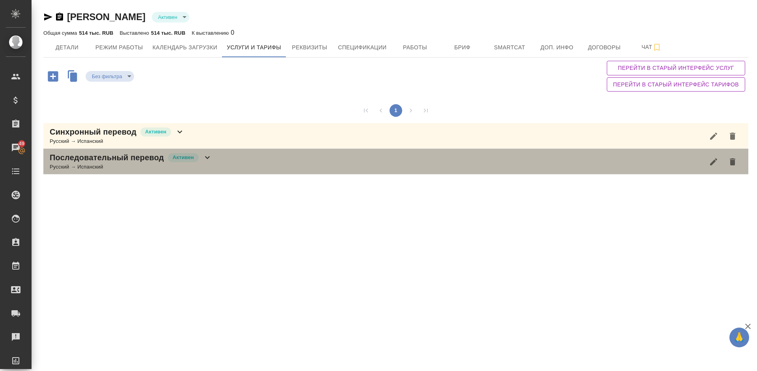
click at [212, 163] on div "Русский → Испанский" at bounding box center [131, 167] width 162 height 8
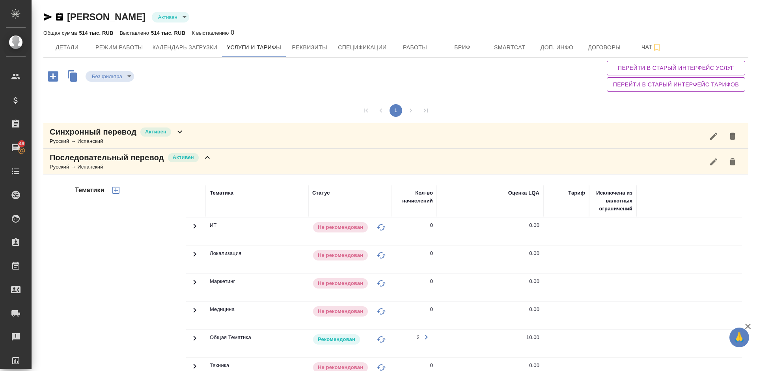
click at [139, 263] on div "Тематики" at bounding box center [129, 311] width 113 height 264
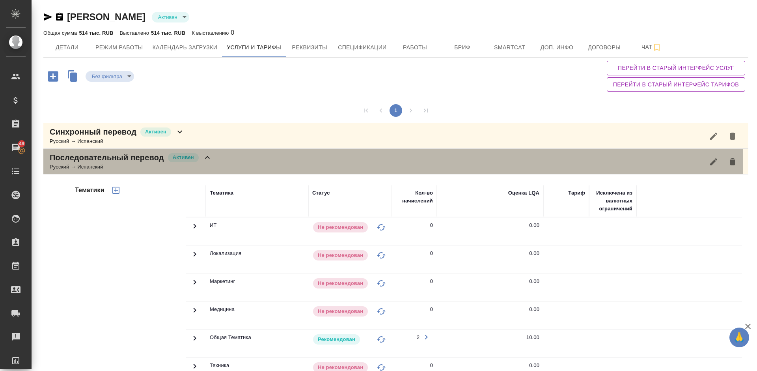
click at [223, 166] on div "Последовательный перевод Активен Русский → Испанский" at bounding box center [395, 162] width 705 height 26
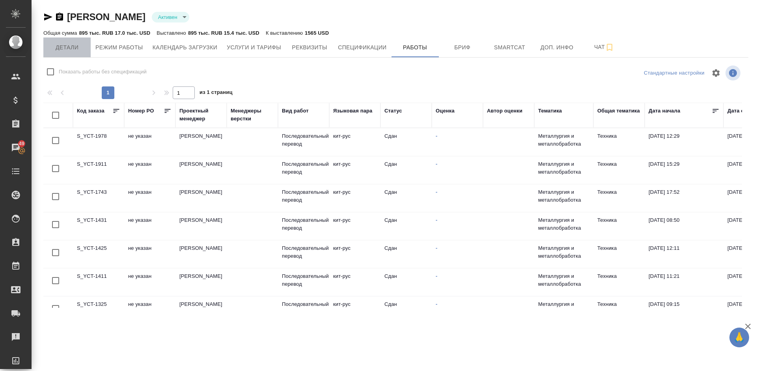
click at [71, 50] on span "Детали" at bounding box center [67, 48] width 38 height 10
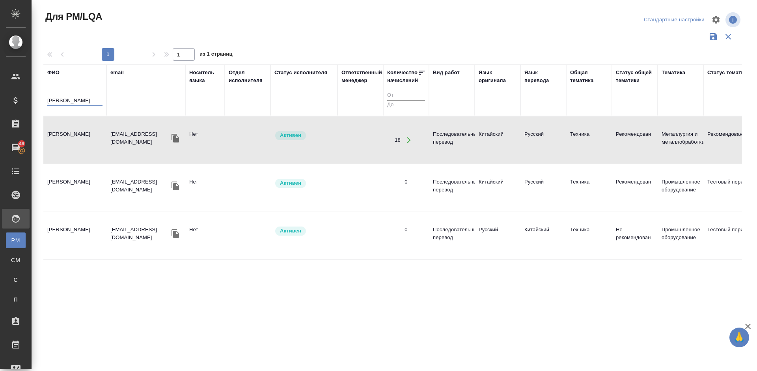
drag, startPoint x: 86, startPoint y: 98, endPoint x: 41, endPoint y: 102, distance: 44.4
click at [41, 102] on div "Для PM/LQA Стандартные настройки 1 1 из 1 страниц [PERSON_NAME] email Носитель …" at bounding box center [396, 176] width 714 height 353
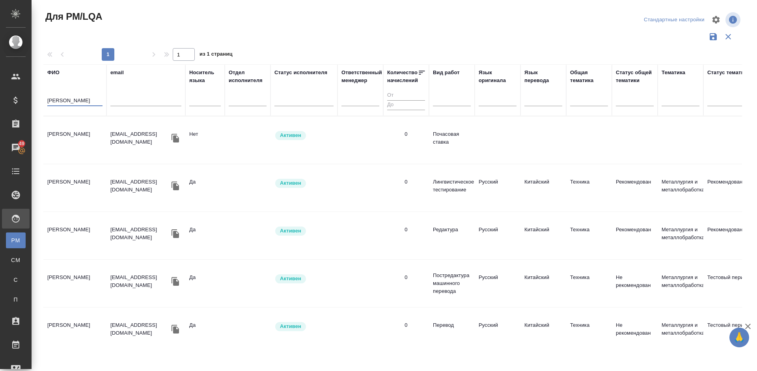
type input "[PERSON_NAME]"
click at [88, 137] on td "[PERSON_NAME]" at bounding box center [74, 140] width 63 height 28
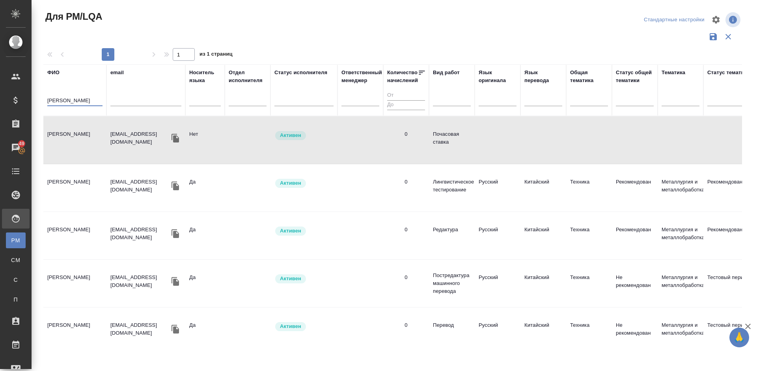
drag, startPoint x: 73, startPoint y: 100, endPoint x: 41, endPoint y: 103, distance: 32.0
click at [41, 103] on div "Для PM/LQA Стандартные настройки 1 1 из 1 страниц ФИО [PERSON_NAME] email Носит…" at bounding box center [396, 176] width 714 height 353
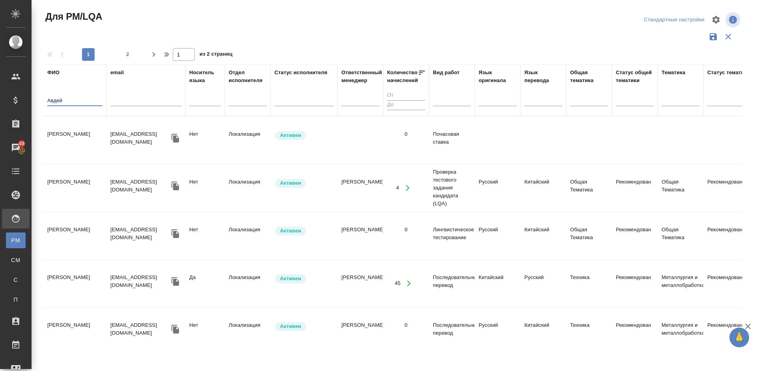
type input "Авдей"
click at [90, 126] on td "[PERSON_NAME]" at bounding box center [74, 140] width 63 height 28
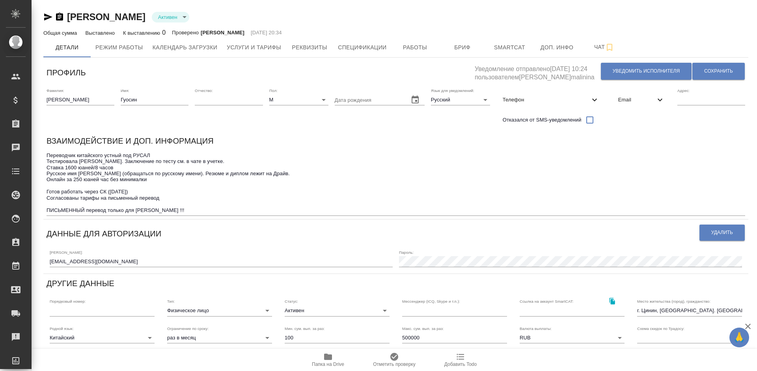
type input "active"
click at [304, 43] on span "Реквизиты" at bounding box center [310, 48] width 38 height 10
select select "10"
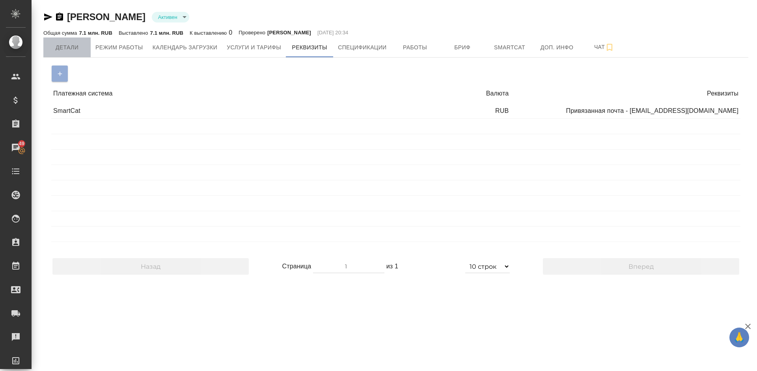
click at [81, 49] on span "Детали" at bounding box center [67, 48] width 38 height 10
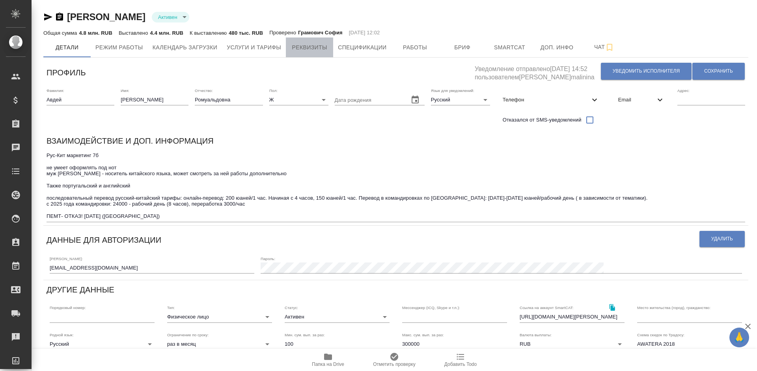
click at [308, 48] on span "Реквизиты" at bounding box center [310, 48] width 38 height 10
select select "10"
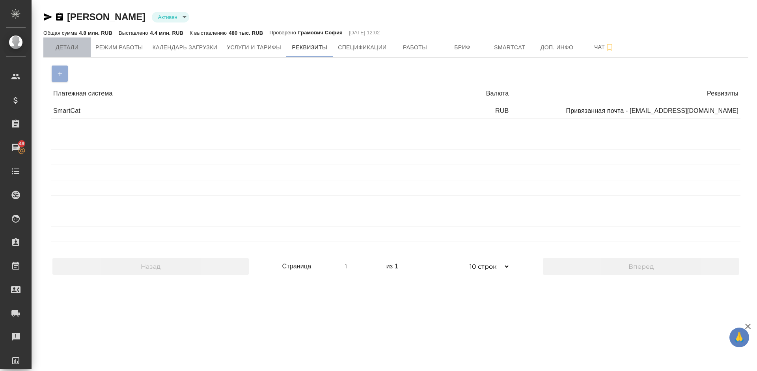
click at [66, 49] on span "Детали" at bounding box center [67, 48] width 38 height 10
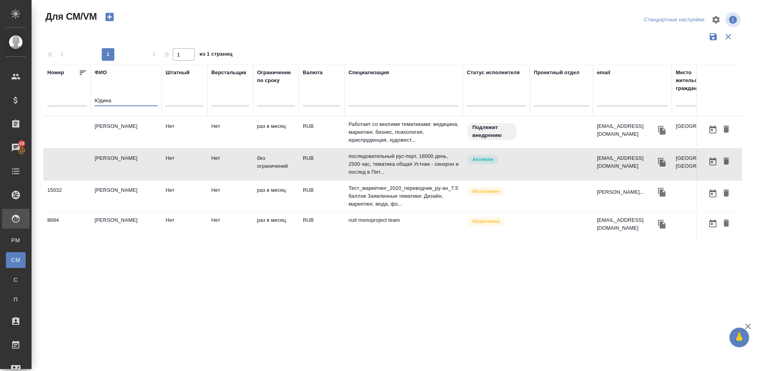
drag, startPoint x: 117, startPoint y: 99, endPoint x: 88, endPoint y: 98, distance: 28.4
click at [88, 98] on tr "Номер ФИО Юдина Штатный Верстальщик Ограничение по сроку Валюта Специализация С…" at bounding box center [464, 90] width 842 height 52
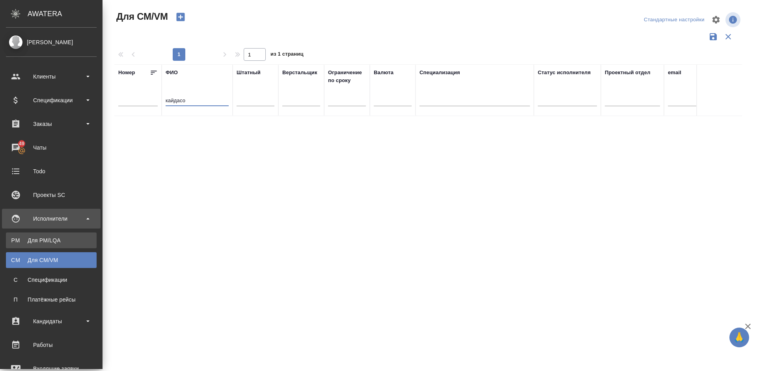
type input "кайдасо"
click at [24, 236] on link "PM Для PM/[GEOGRAPHIC_DATA]" at bounding box center [51, 240] width 91 height 16
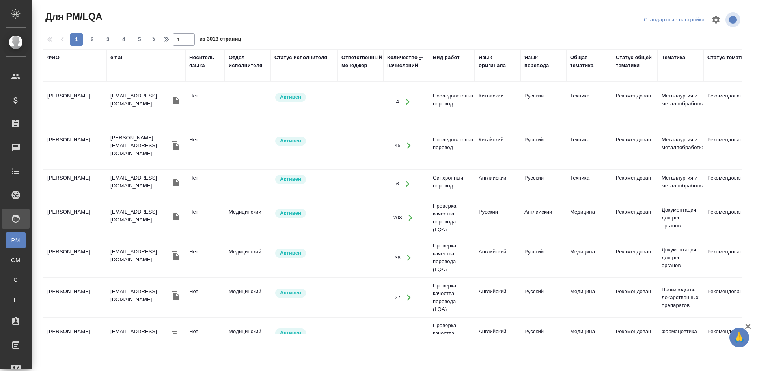
click at [59, 57] on div "ФИО" at bounding box center [53, 58] width 12 height 8
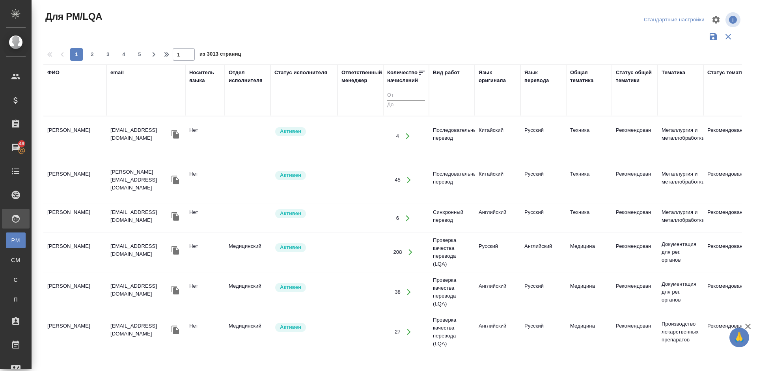
click at [74, 102] on input "text" at bounding box center [74, 101] width 55 height 10
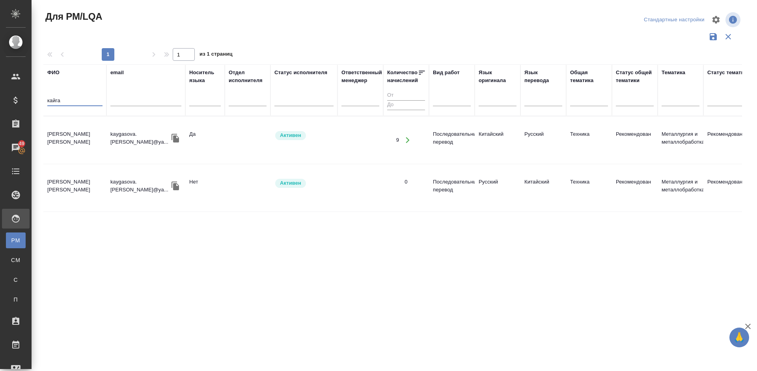
type input "кайга"
click at [75, 143] on td "[PERSON_NAME] [PERSON_NAME]" at bounding box center [74, 140] width 63 height 28
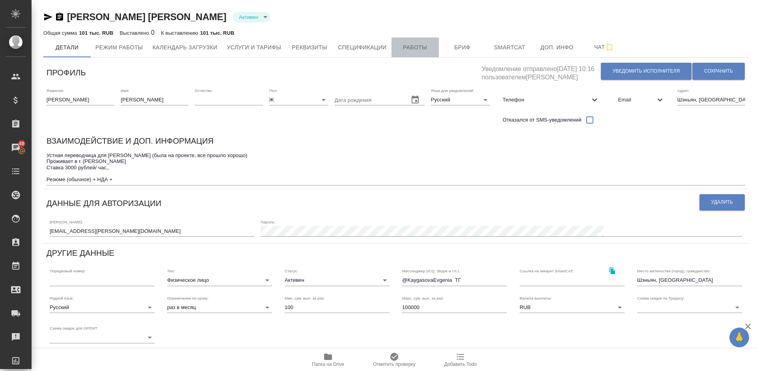
click at [415, 50] on span "Работы" at bounding box center [415, 48] width 38 height 10
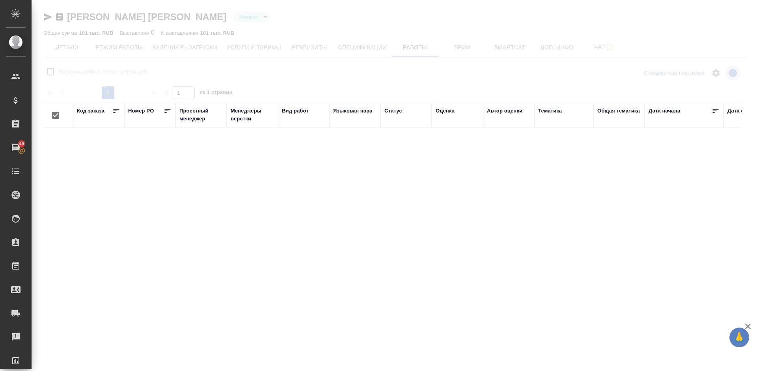
checkbox input "false"
